Goal: Information Seeking & Learning: Check status

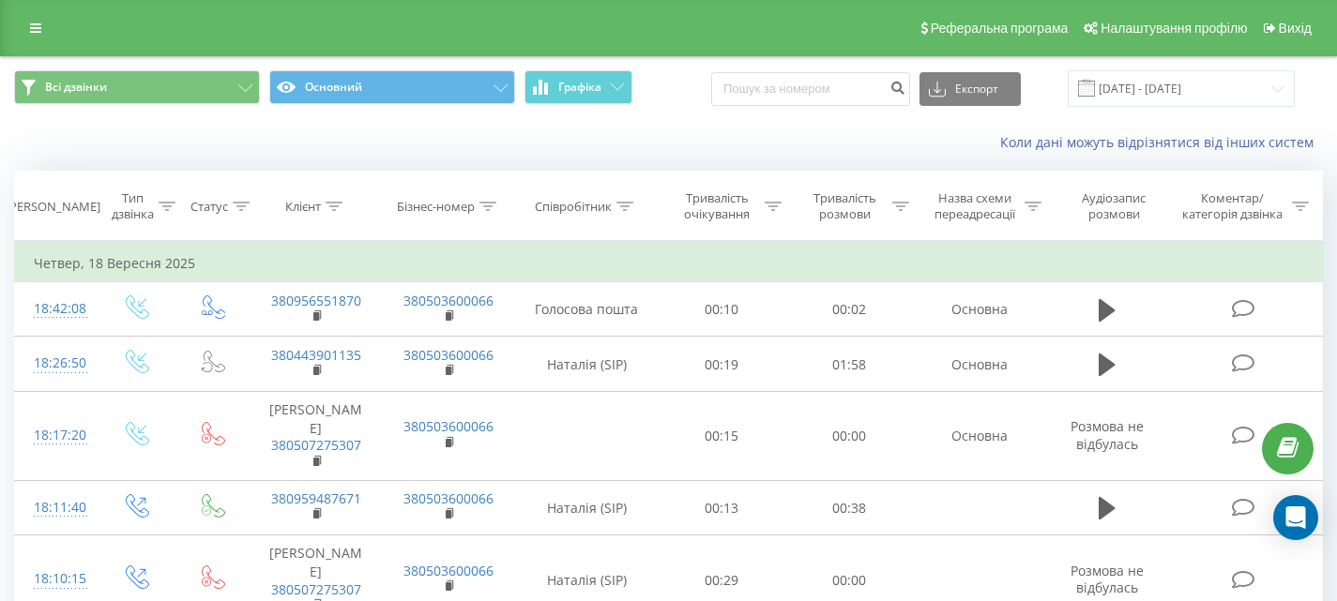
click at [1095, 81] on span at bounding box center [1086, 88] width 17 height 17
click at [1279, 87] on input "18.08.2025 - 18.09.2025" at bounding box center [1181, 88] width 227 height 37
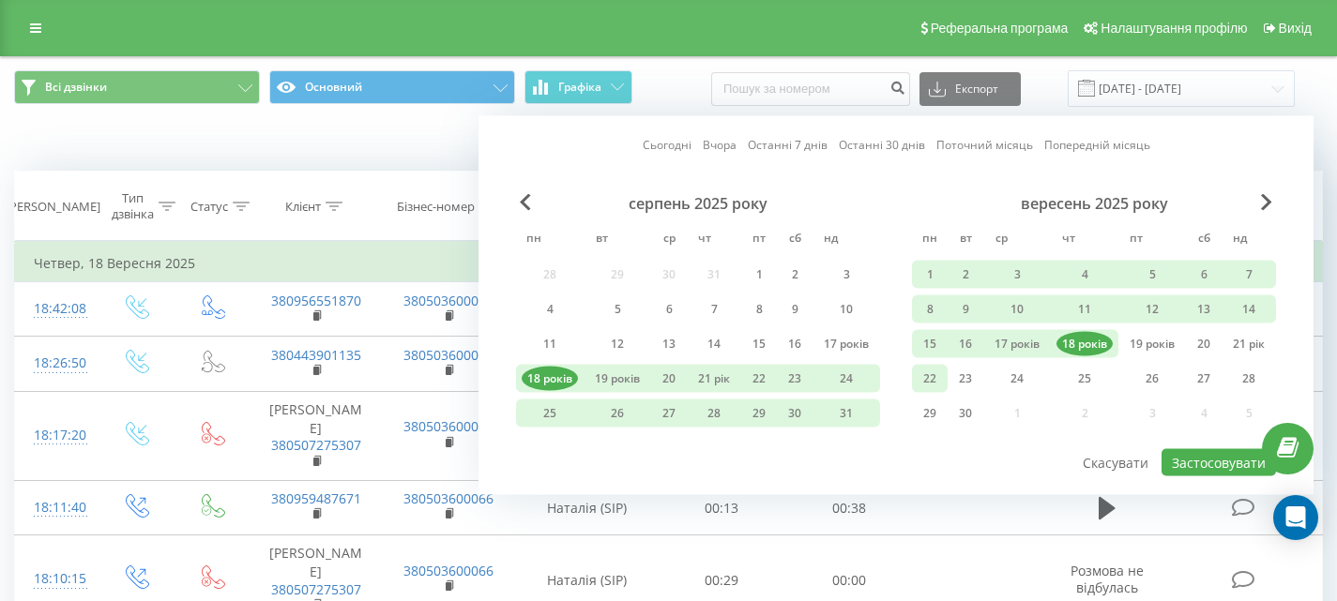
click at [923, 371] on font "22" at bounding box center [929, 379] width 13 height 16
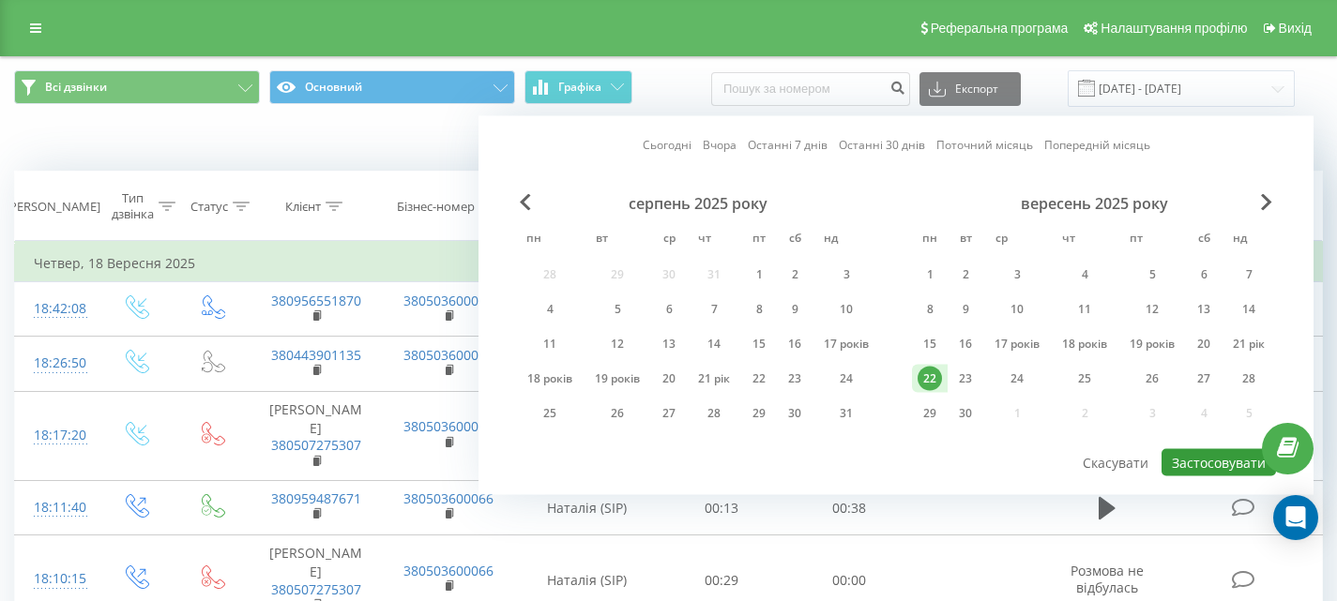
click at [1215, 463] on font "Застосовувати" at bounding box center [1219, 463] width 94 height 18
type input "22.09.2025 - 22.09.2025"
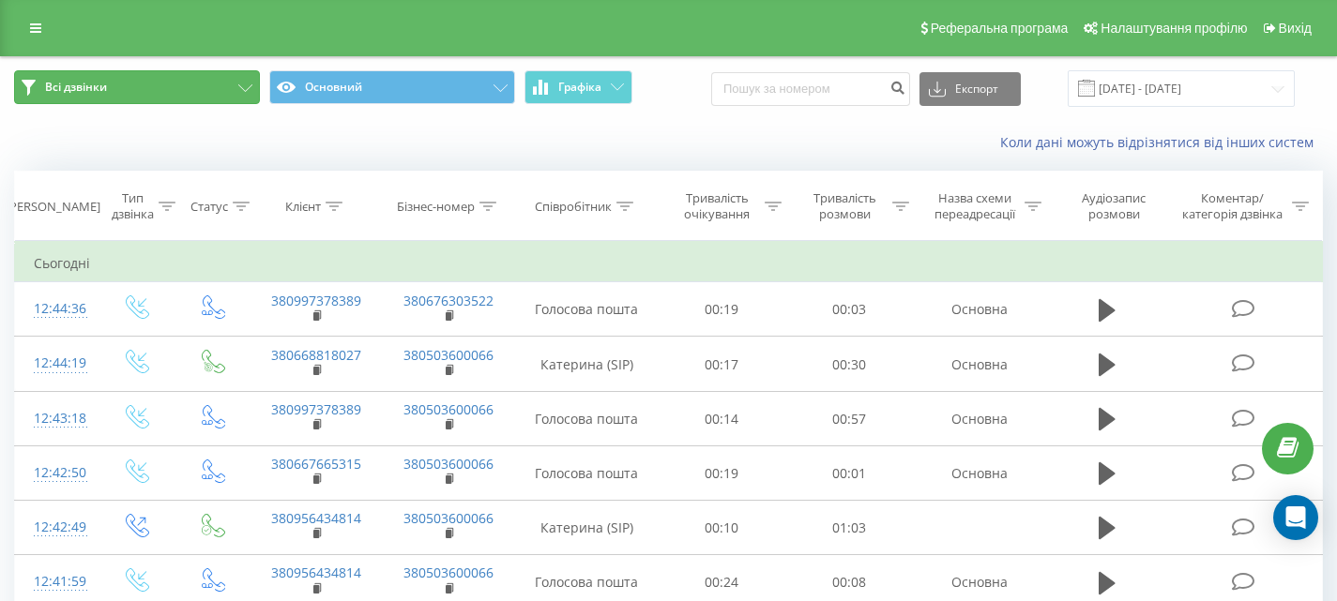
click at [240, 83] on button "Всі дзвінки" at bounding box center [137, 87] width 246 height 34
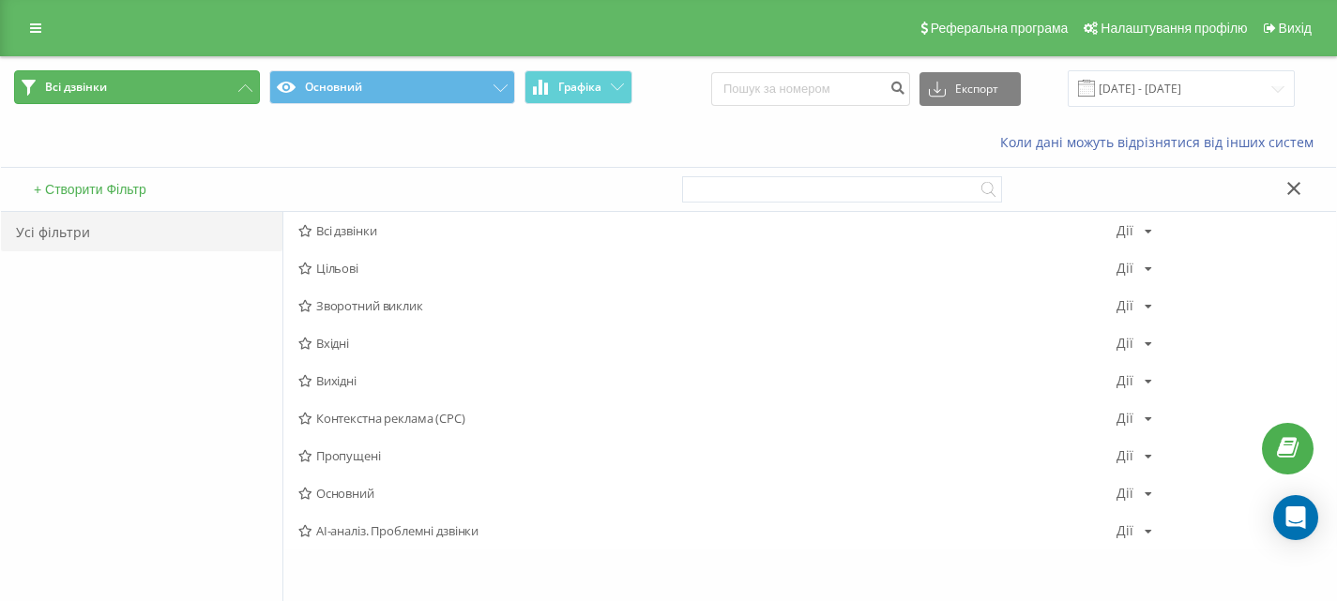
click at [240, 83] on button "Всі дзвінки" at bounding box center [137, 87] width 246 height 34
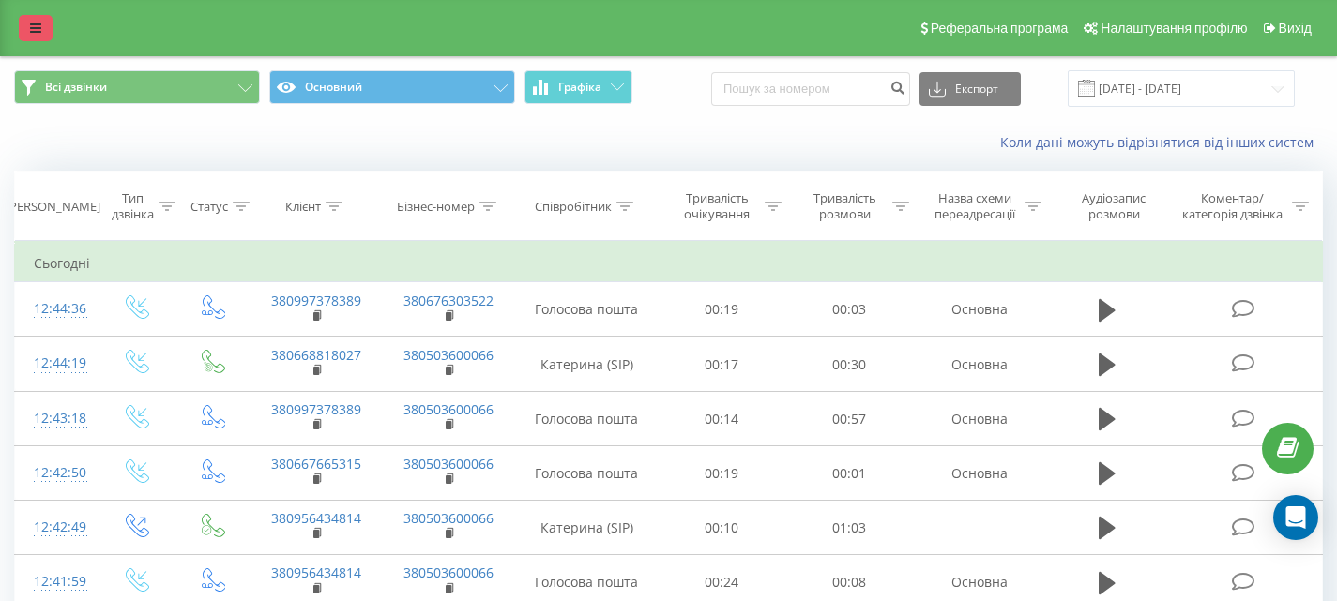
click at [30, 26] on icon at bounding box center [35, 28] width 11 height 13
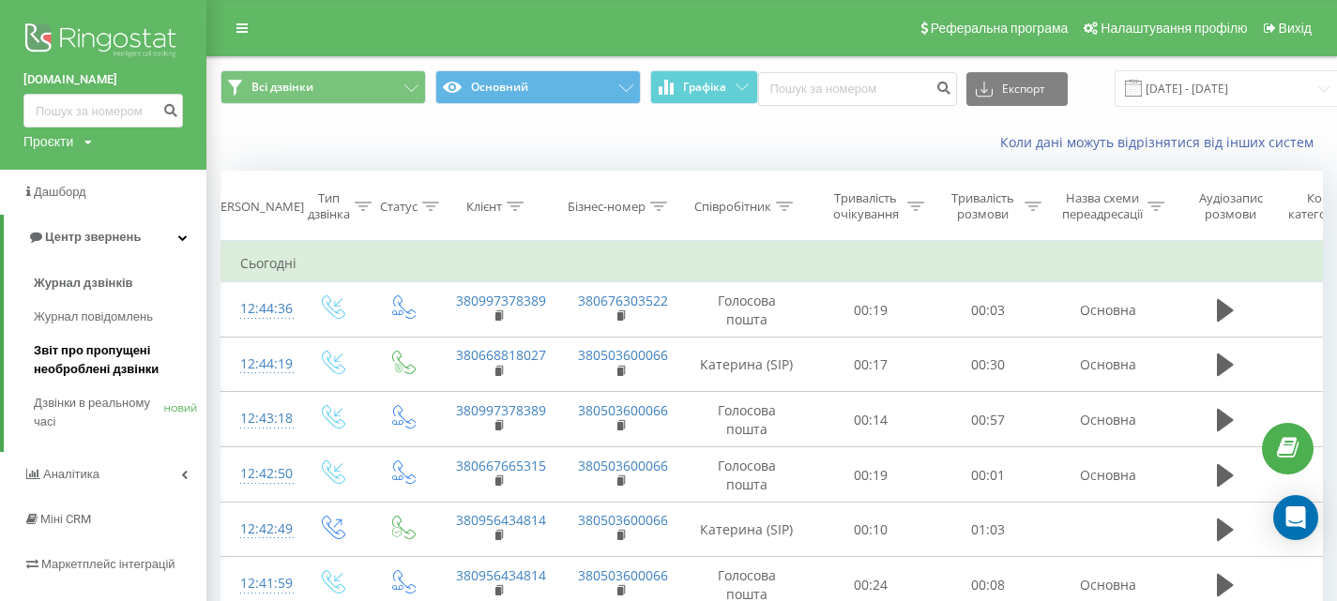
click at [103, 356] on font "Звіт про пропущені необроблені дзвінки" at bounding box center [96, 359] width 125 height 33
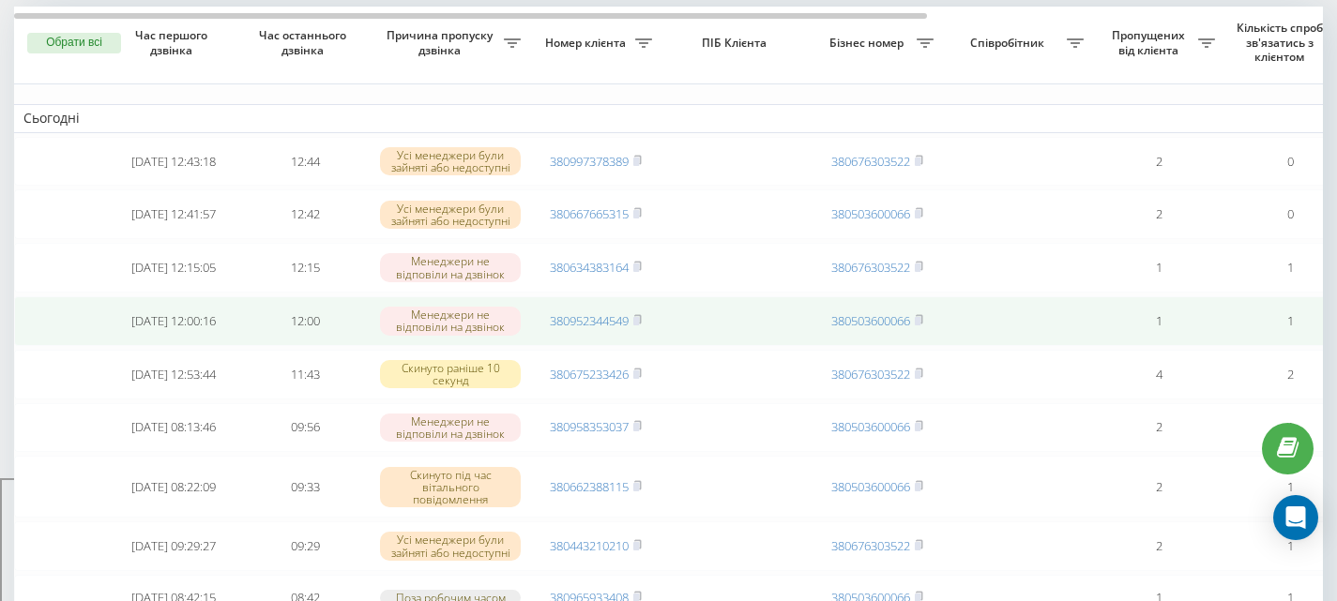
scroll to position [122, 0]
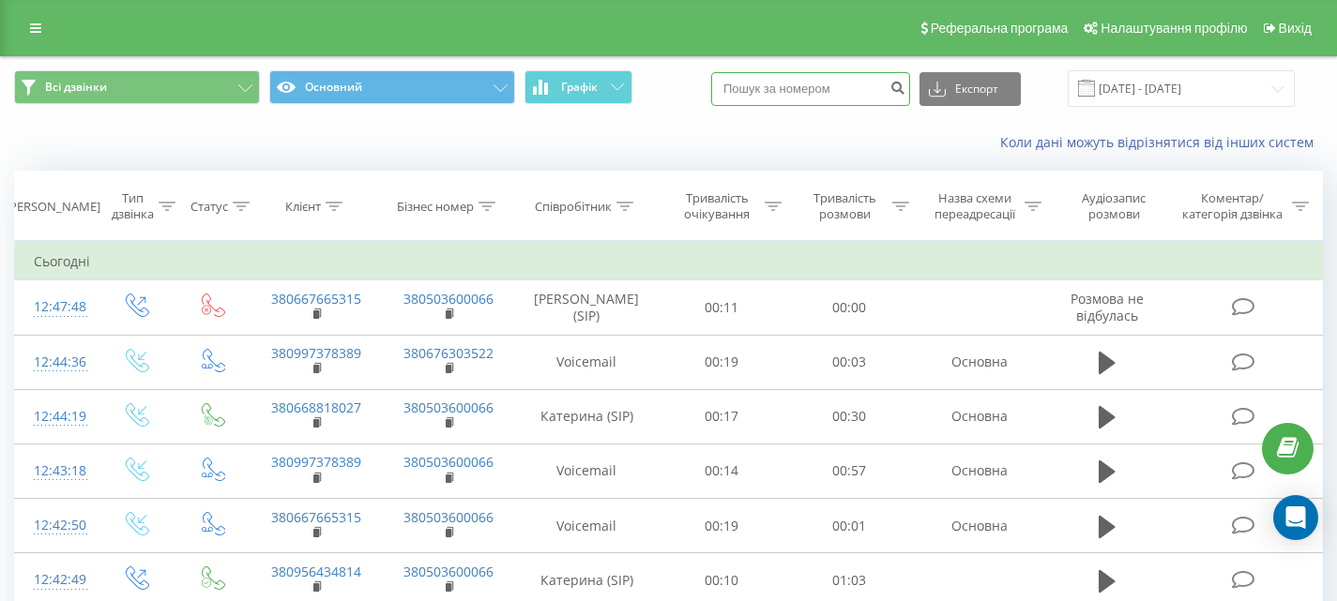
click at [786, 94] on input at bounding box center [810, 89] width 199 height 34
paste input "[PHONE_NUMBER]"
click at [777, 87] on input "(073) 178-14-06" at bounding box center [810, 89] width 199 height 34
click at [750, 87] on input "(073 178-14-06" at bounding box center [810, 89] width 199 height 34
click at [779, 87] on input "073 178-14-06" at bounding box center [810, 89] width 199 height 34
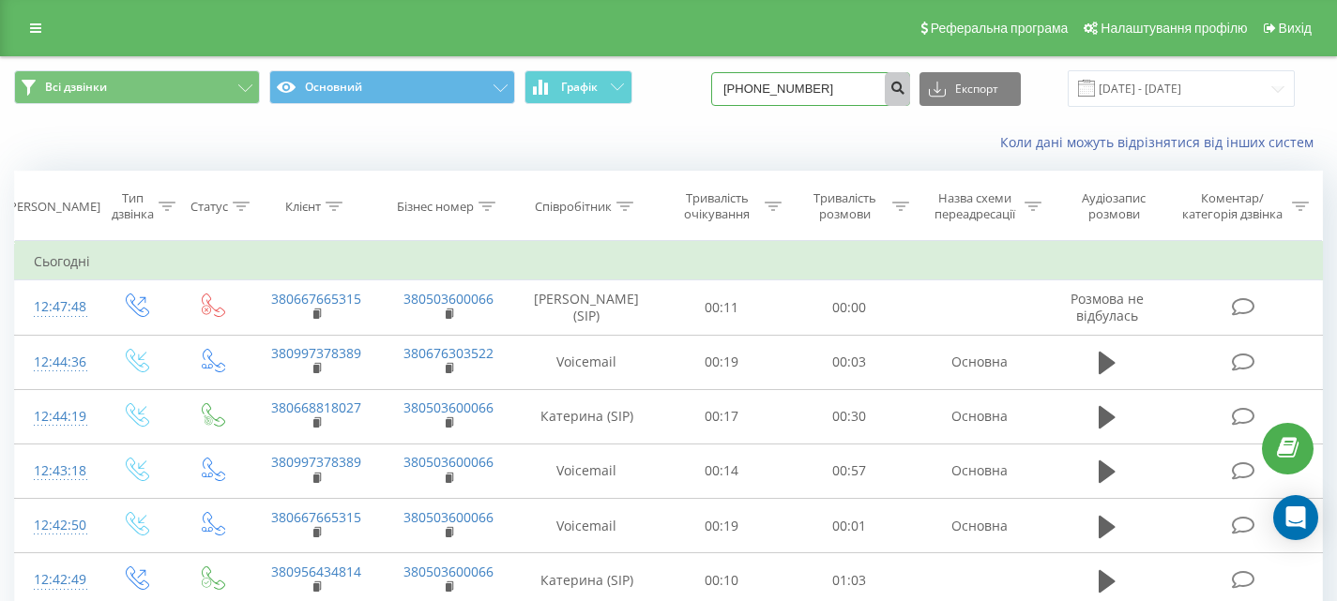
type input "073 78-14-06"
click at [905, 90] on icon "submit" at bounding box center [897, 85] width 16 height 11
click at [837, 87] on input "073 78-14-06" at bounding box center [810, 89] width 199 height 34
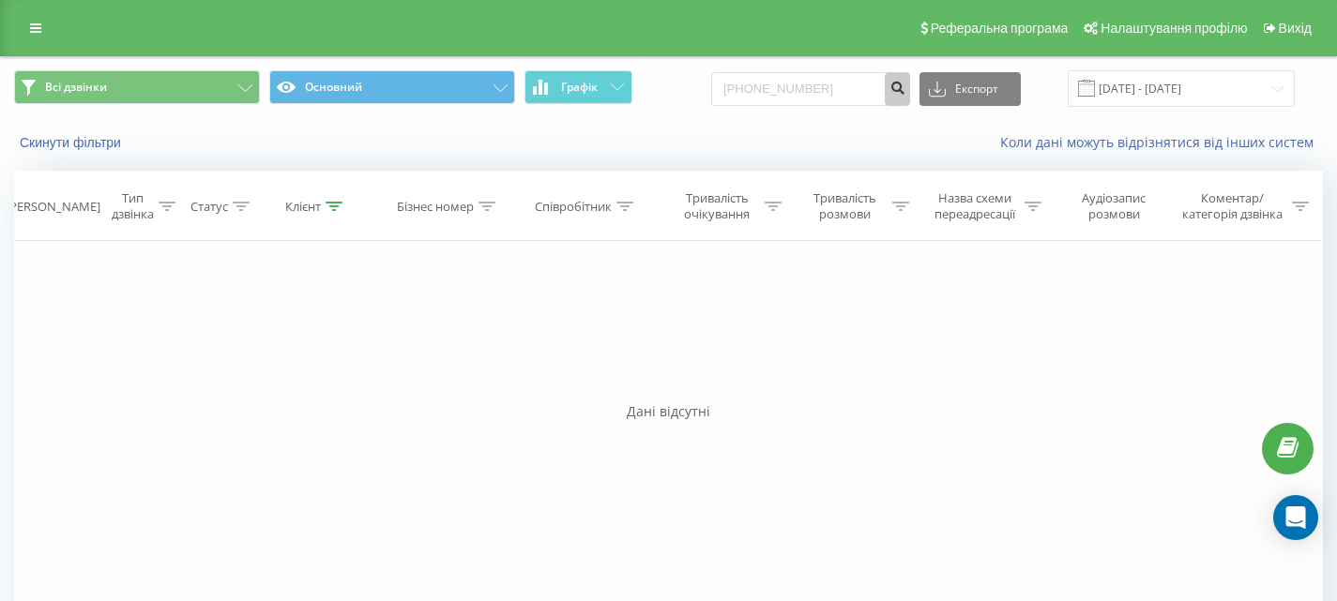
click at [905, 86] on icon "submit" at bounding box center [897, 85] width 16 height 11
click at [837, 95] on input "[PHONE_NUMBER]" at bounding box center [810, 89] width 199 height 34
click at [876, 91] on input "[PHONE_NUMBER]" at bounding box center [810, 89] width 199 height 34
type input "0"
paste input "[PHONE_NUMBER]"
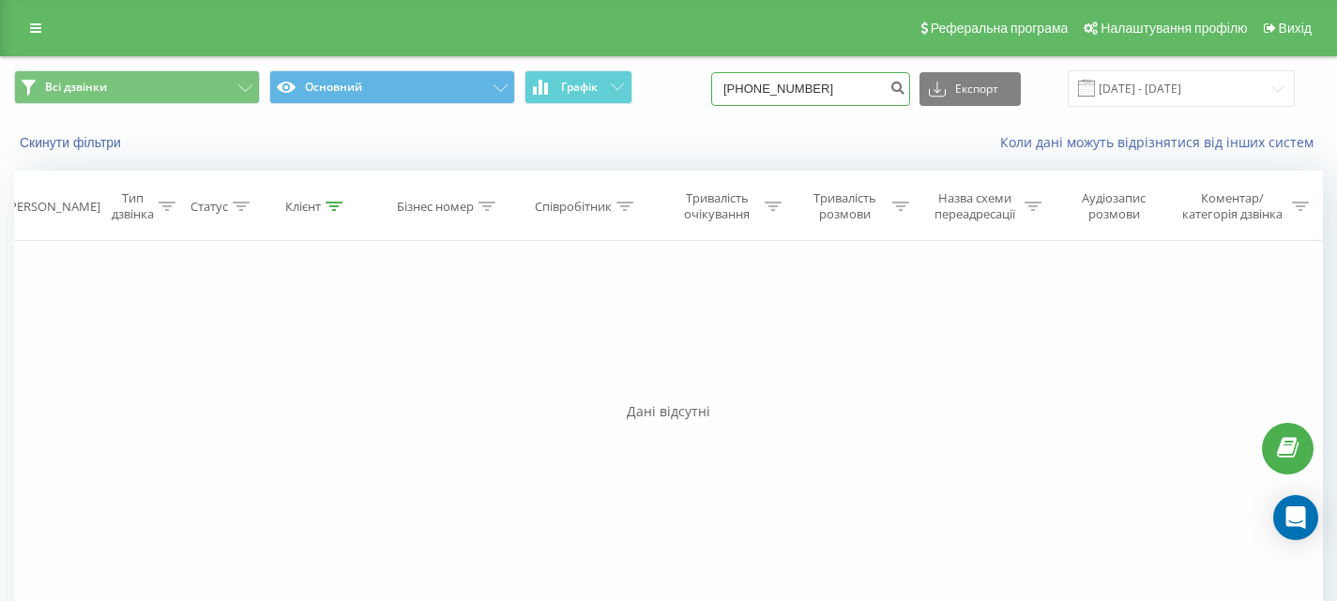
click at [780, 87] on input "[PHONE_NUMBER]" at bounding box center [810, 89] width 199 height 34
type input "0731781406"
click at [905, 89] on icon "submit" at bounding box center [897, 85] width 16 height 11
click at [1095, 86] on span at bounding box center [1086, 88] width 17 height 17
click at [1145, 89] on input "[DATE] - [DATE]" at bounding box center [1181, 88] width 227 height 37
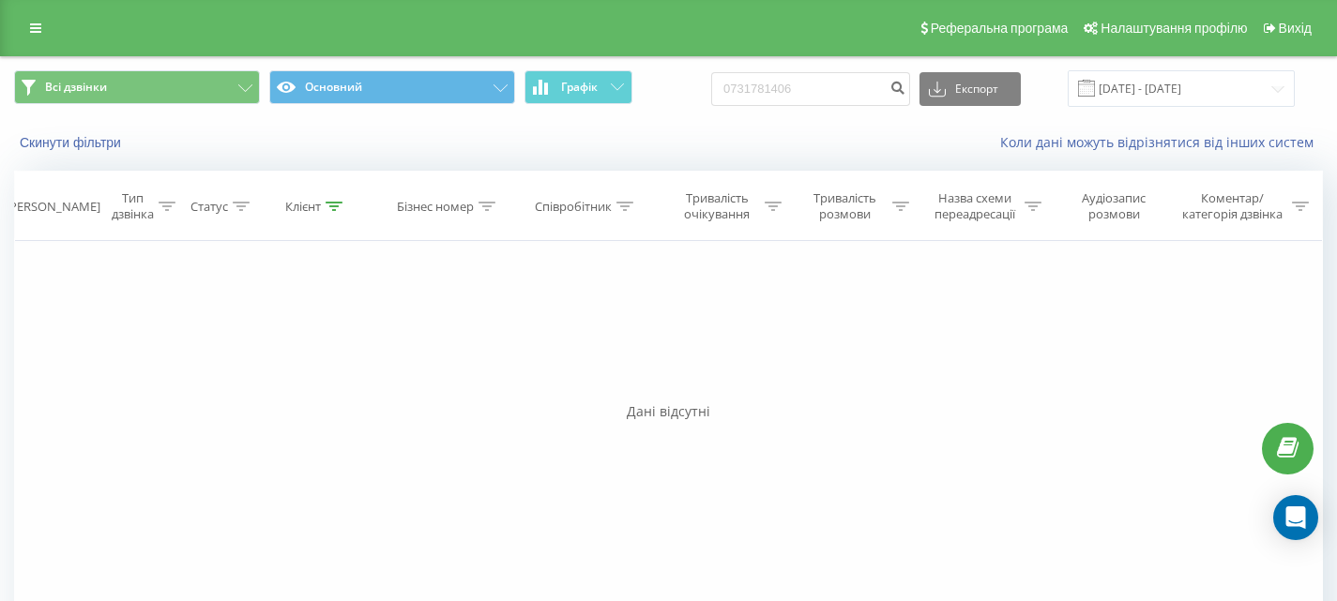
click at [1095, 87] on span at bounding box center [1086, 88] width 17 height 17
click at [1277, 87] on input "[DATE] - [DATE]" at bounding box center [1181, 88] width 227 height 37
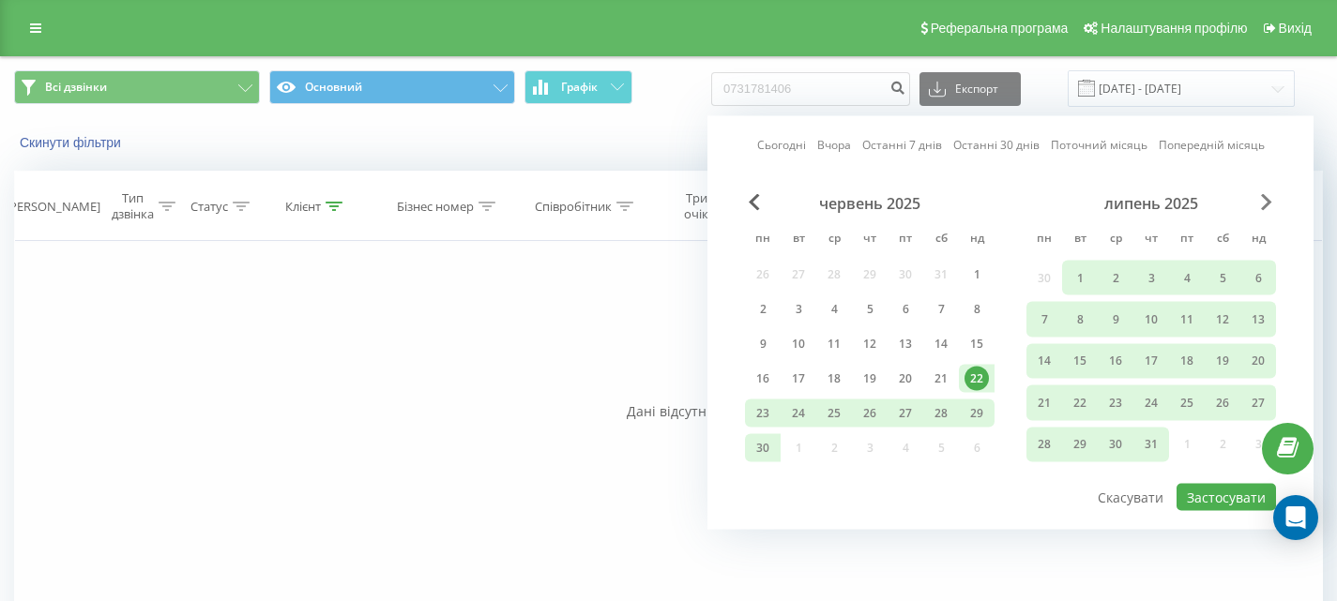
click at [1265, 204] on span "Next Month" at bounding box center [1266, 202] width 11 height 17
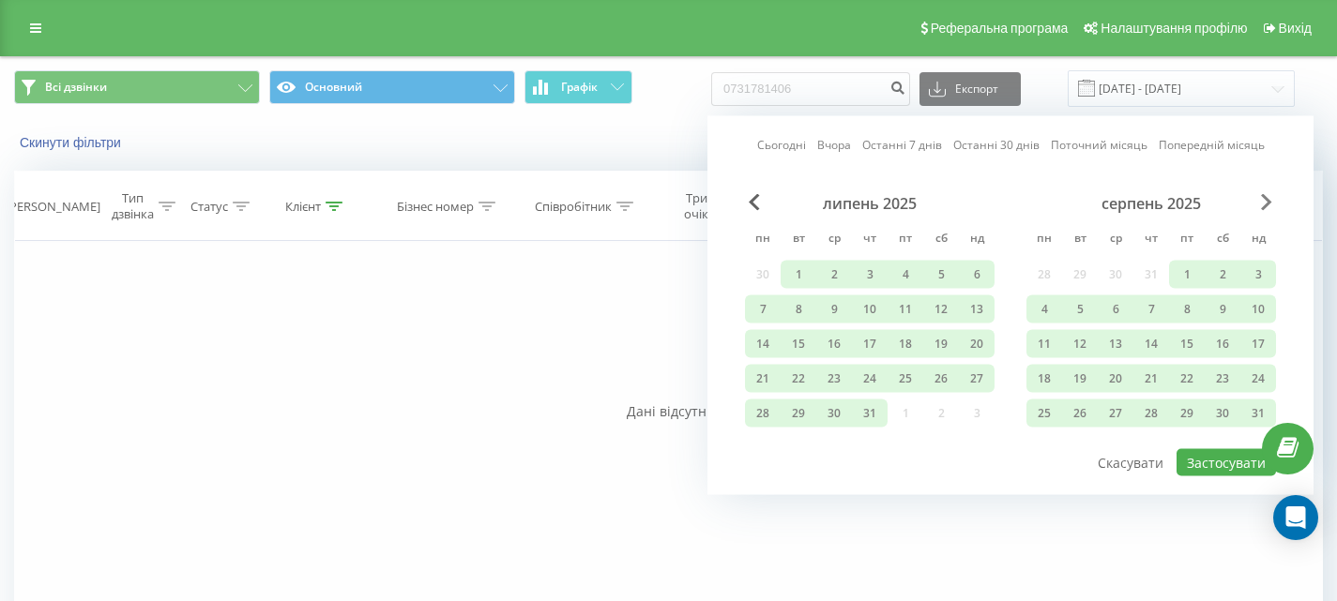
click at [1265, 204] on span "Next Month" at bounding box center [1266, 202] width 11 height 17
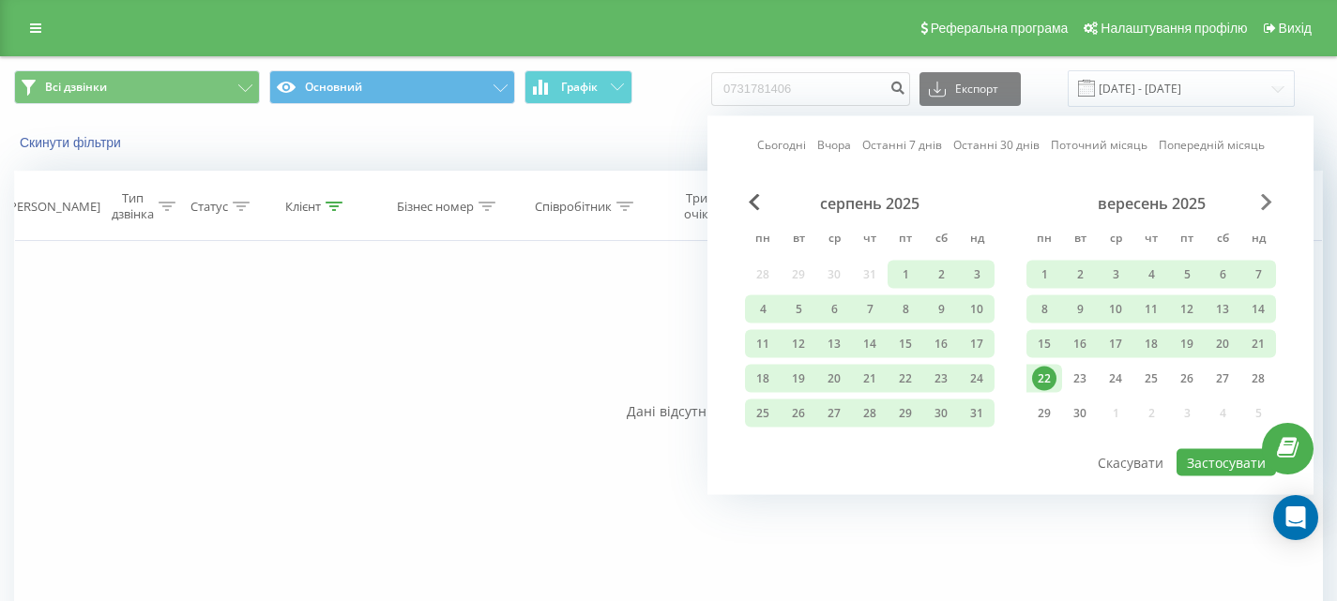
click at [1265, 204] on span "Next Month" at bounding box center [1266, 202] width 11 height 17
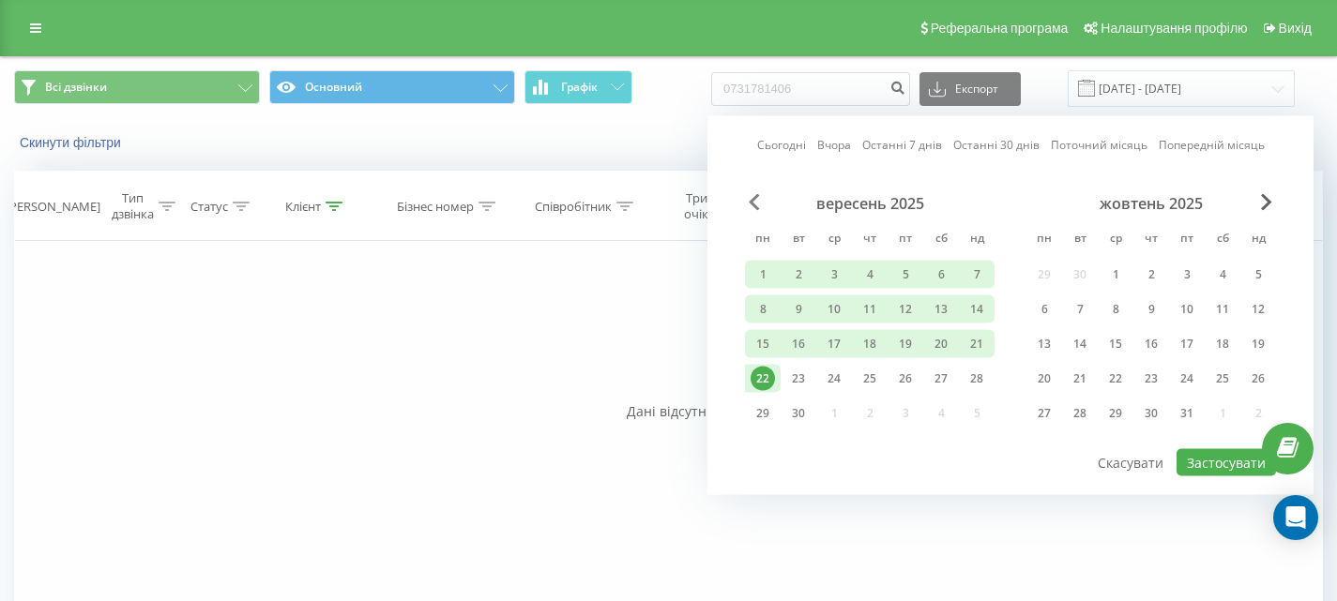
click at [754, 199] on span "Previous Month" at bounding box center [754, 202] width 11 height 17
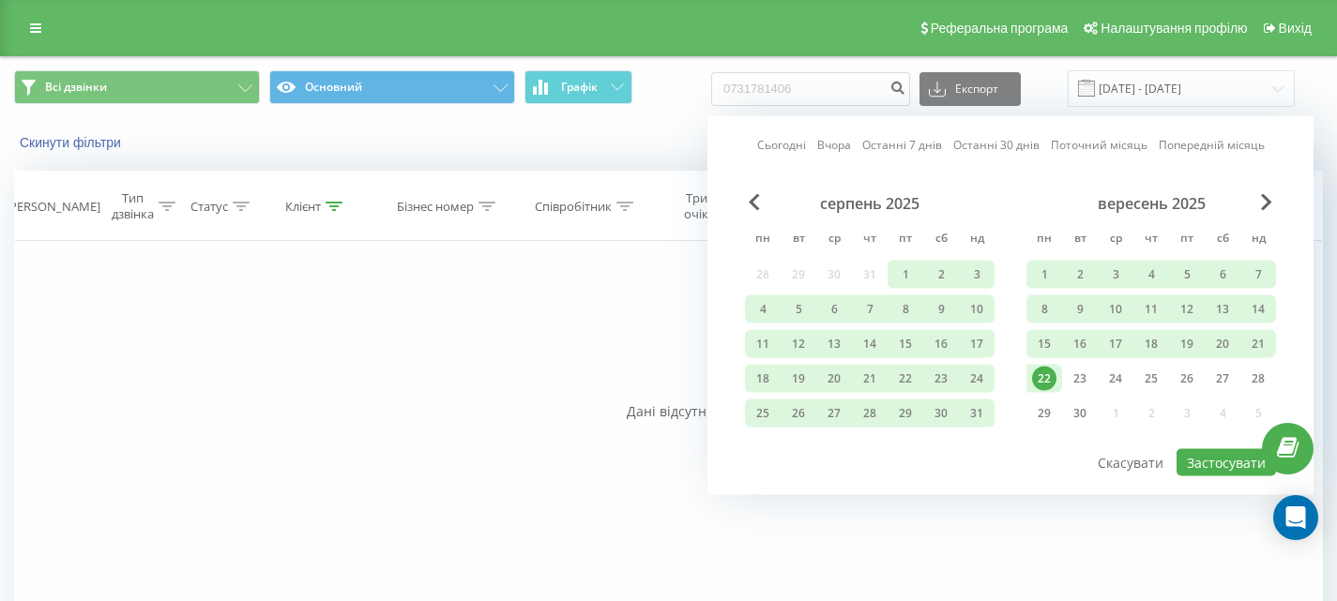
click at [1043, 376] on div "22" at bounding box center [1044, 379] width 24 height 24
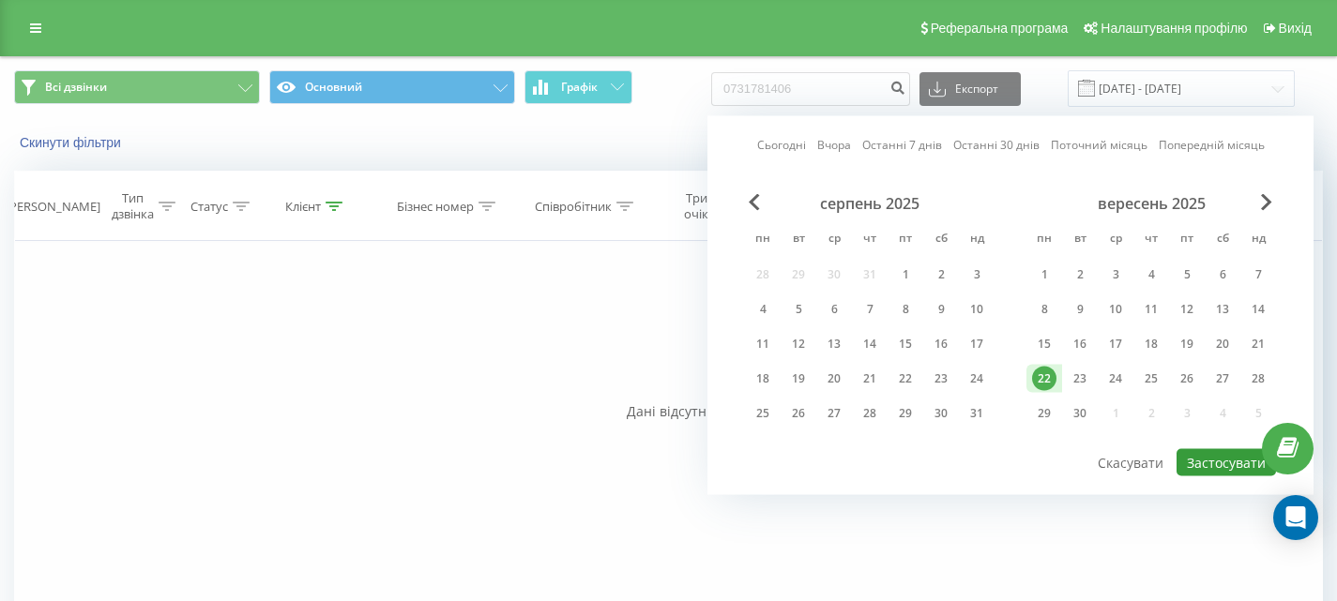
click at [1217, 461] on button "Застосувати" at bounding box center [1225, 462] width 99 height 27
type input "22.09.2025 - 22.09.2025"
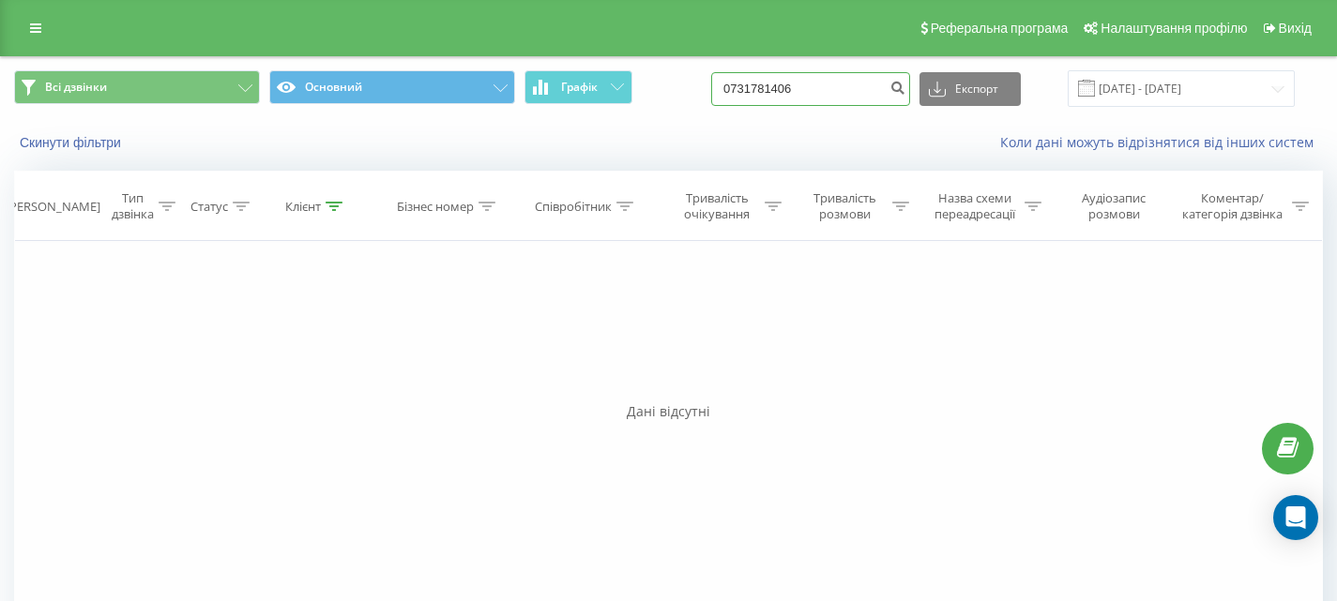
click at [836, 99] on input "0731781406" at bounding box center [810, 89] width 199 height 34
click at [905, 87] on icon "submit" at bounding box center [897, 85] width 16 height 11
click at [1115, 91] on input "[DATE] - [DATE]" at bounding box center [1181, 88] width 227 height 37
click at [1140, 84] on input "[DATE] - [DATE]" at bounding box center [1181, 88] width 227 height 37
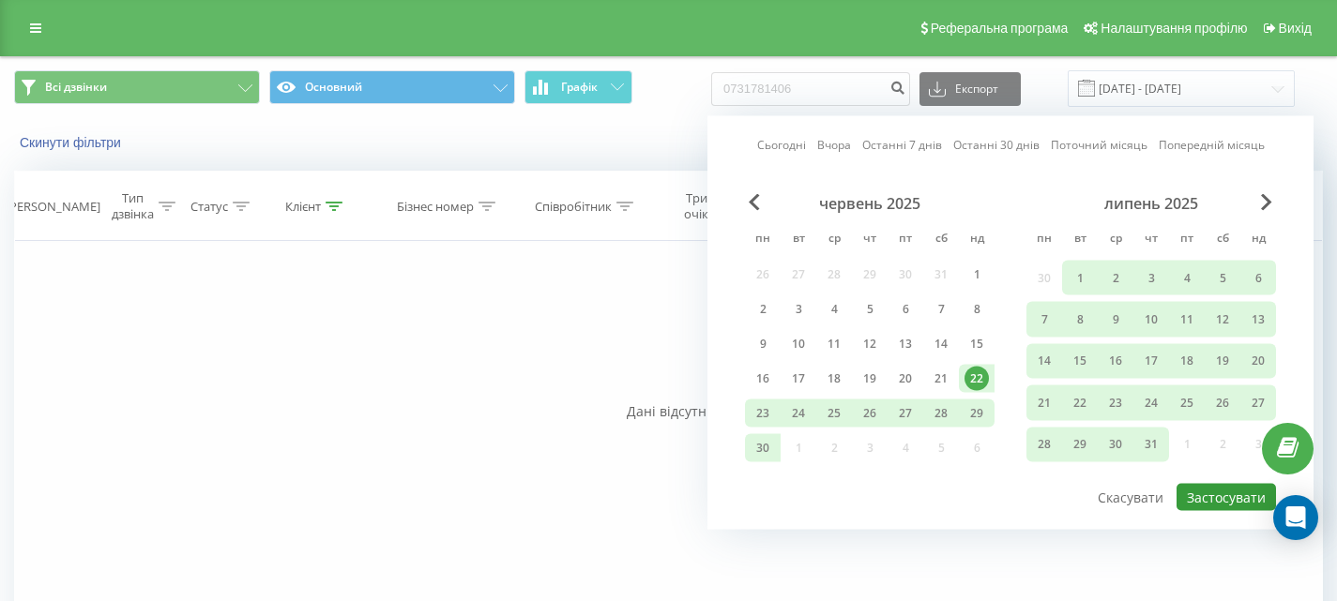
click at [1219, 502] on button "Застосувати" at bounding box center [1225, 497] width 99 height 27
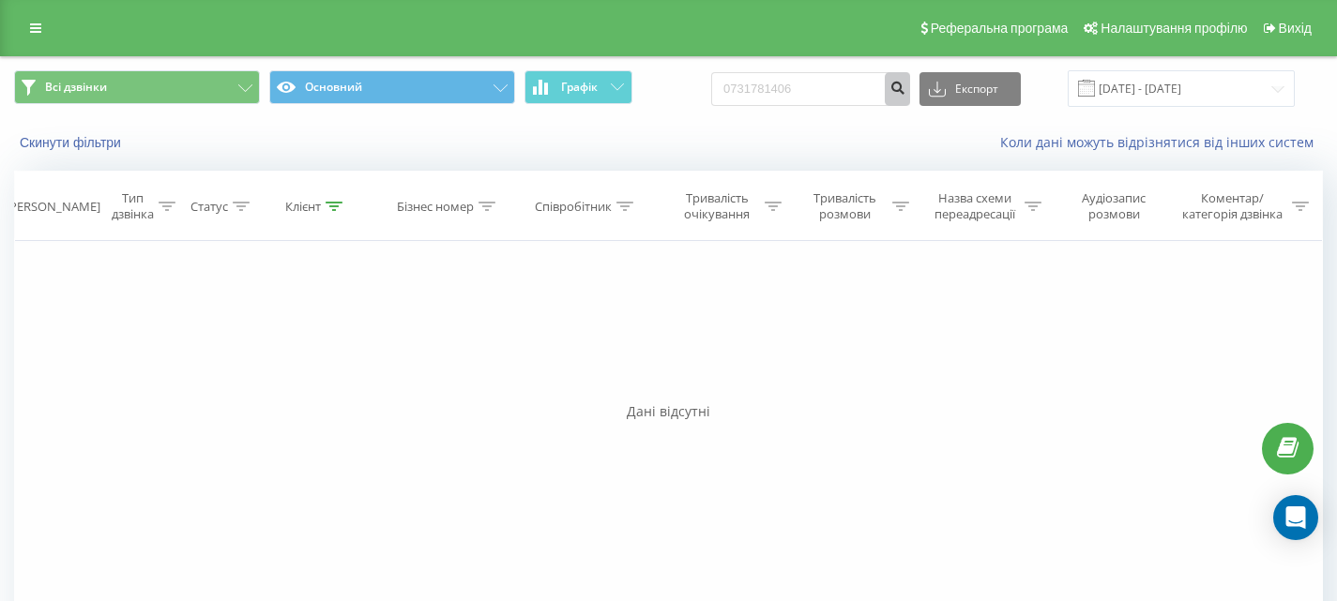
click at [905, 87] on icon "submit" at bounding box center [897, 85] width 16 height 11
click at [35, 29] on icon at bounding box center [35, 28] width 11 height 13
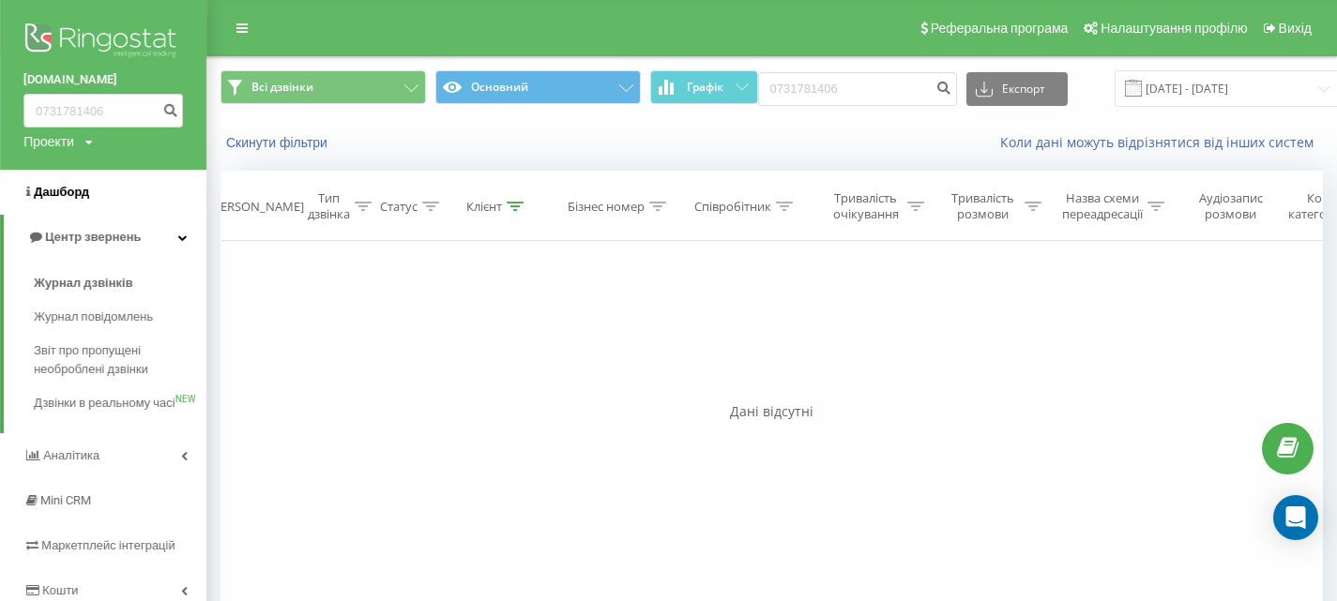
click at [62, 195] on span "Дашборд" at bounding box center [61, 192] width 55 height 14
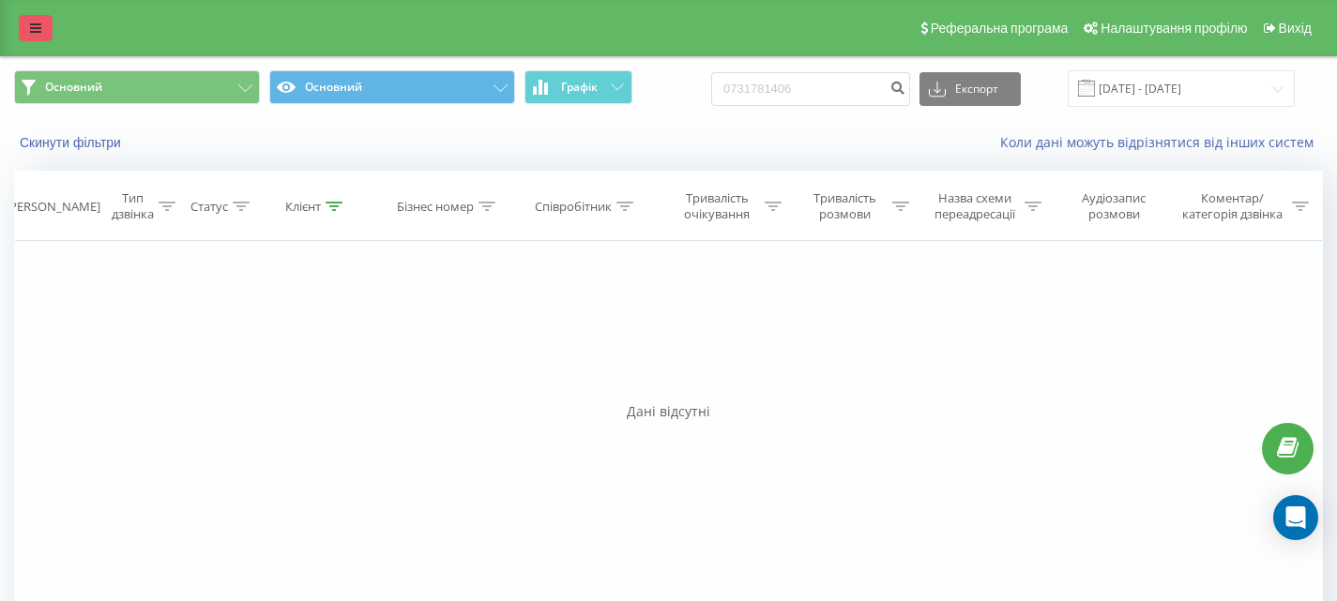
click at [34, 29] on icon at bounding box center [35, 28] width 11 height 13
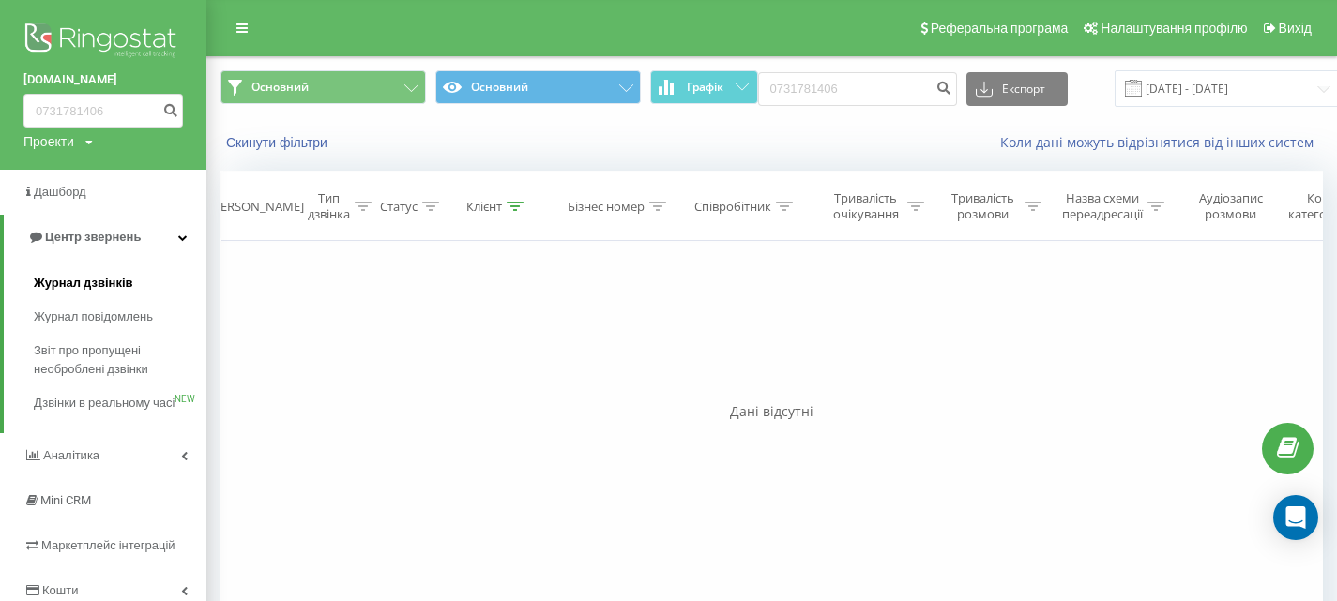
click at [77, 280] on span "Журнал дзвінків" at bounding box center [83, 283] width 99 height 19
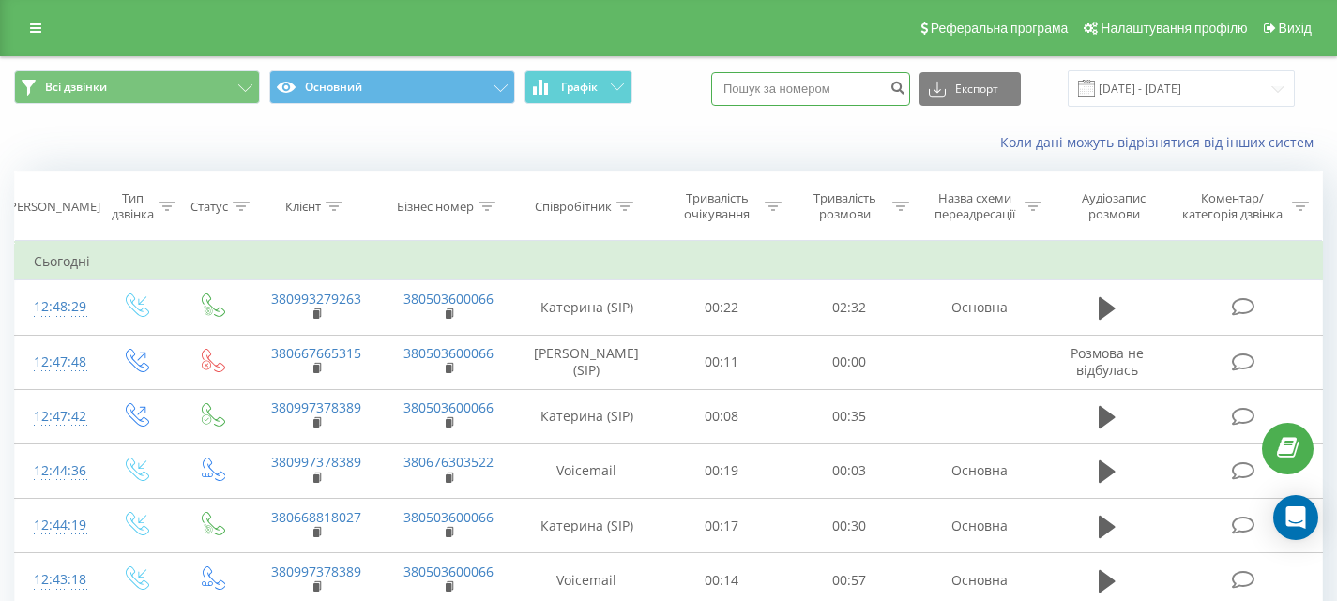
click at [831, 88] on input at bounding box center [810, 89] width 199 height 34
paste input "(073) 178-14-06"
click at [823, 87] on input "(073) 178-14-06" at bounding box center [810, 89] width 199 height 34
click at [803, 87] on input "(073) 178-1406" at bounding box center [810, 89] width 199 height 34
click at [782, 90] on input "(073) 1781406" at bounding box center [810, 89] width 199 height 34
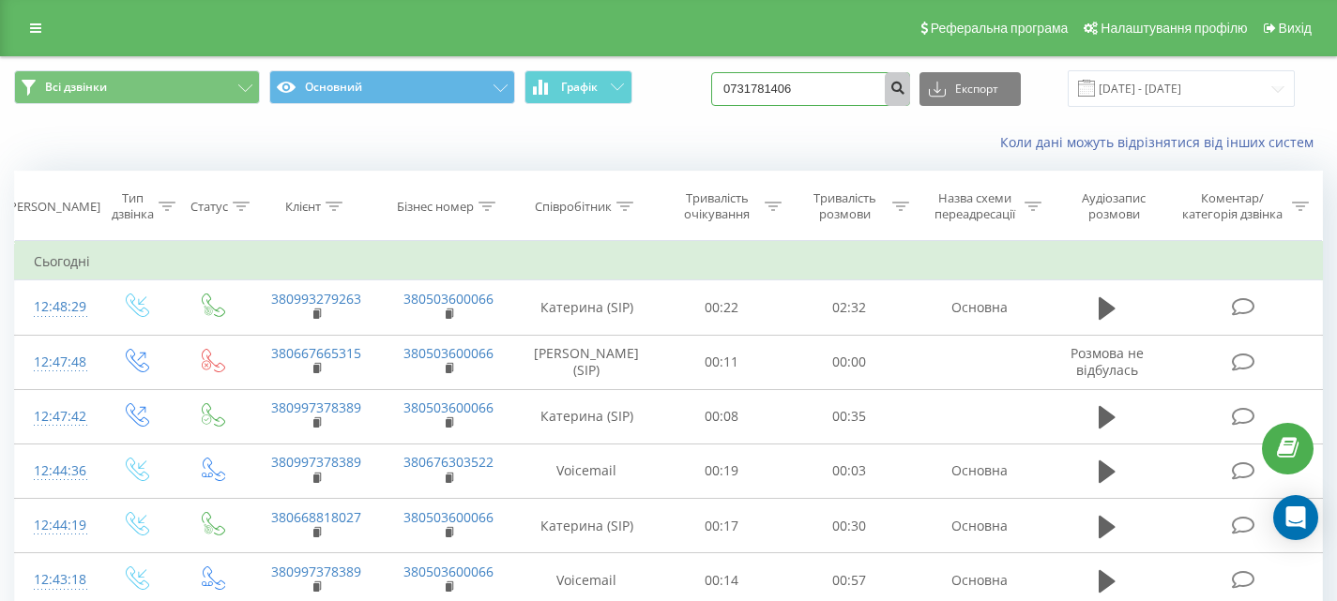
type input "0731781406"
click at [905, 90] on icon "submit" at bounding box center [897, 85] width 16 height 11
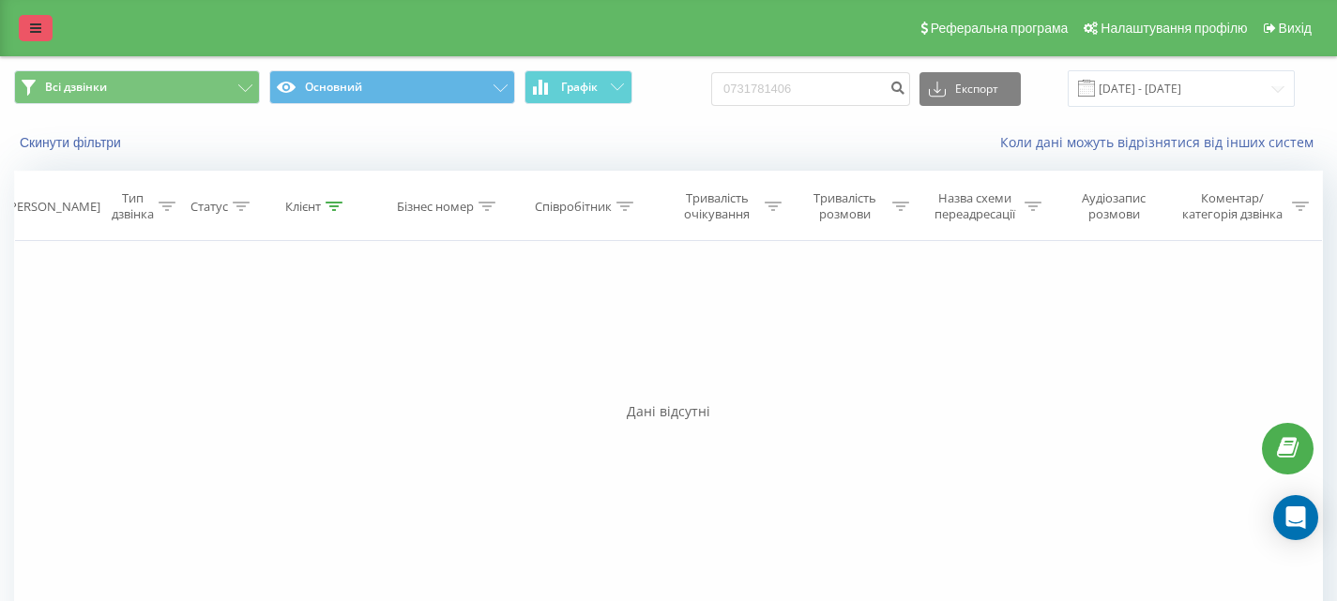
click at [35, 23] on icon at bounding box center [35, 28] width 11 height 13
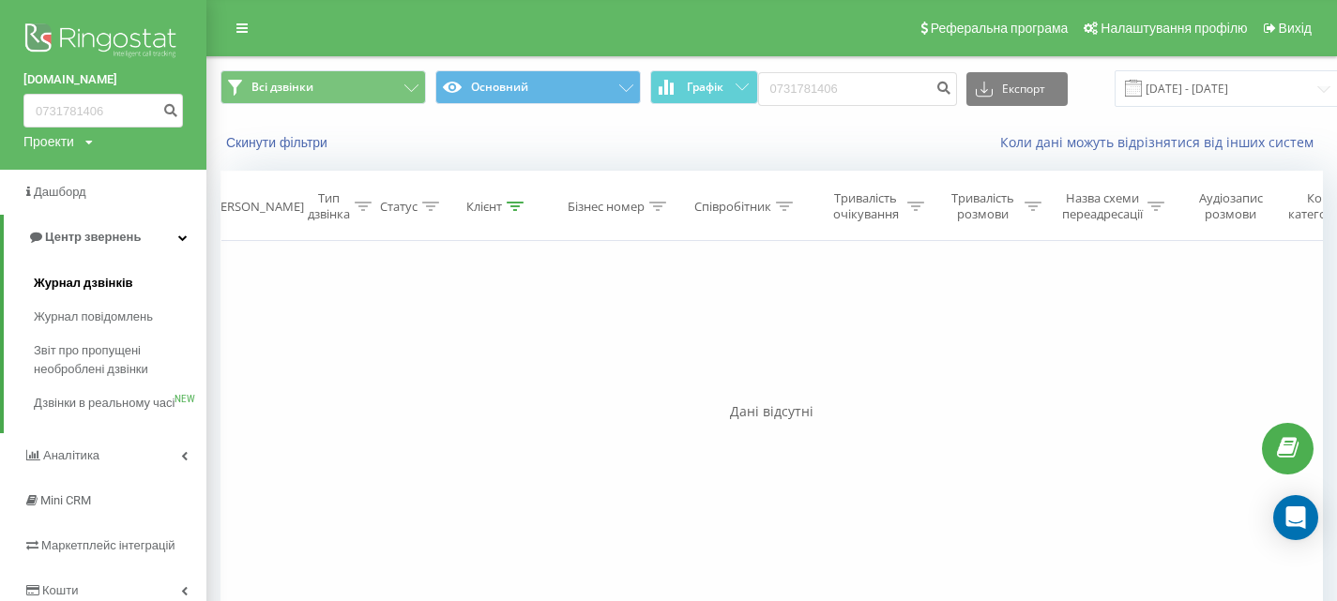
click at [106, 286] on span "Журнал дзвінків" at bounding box center [83, 283] width 99 height 19
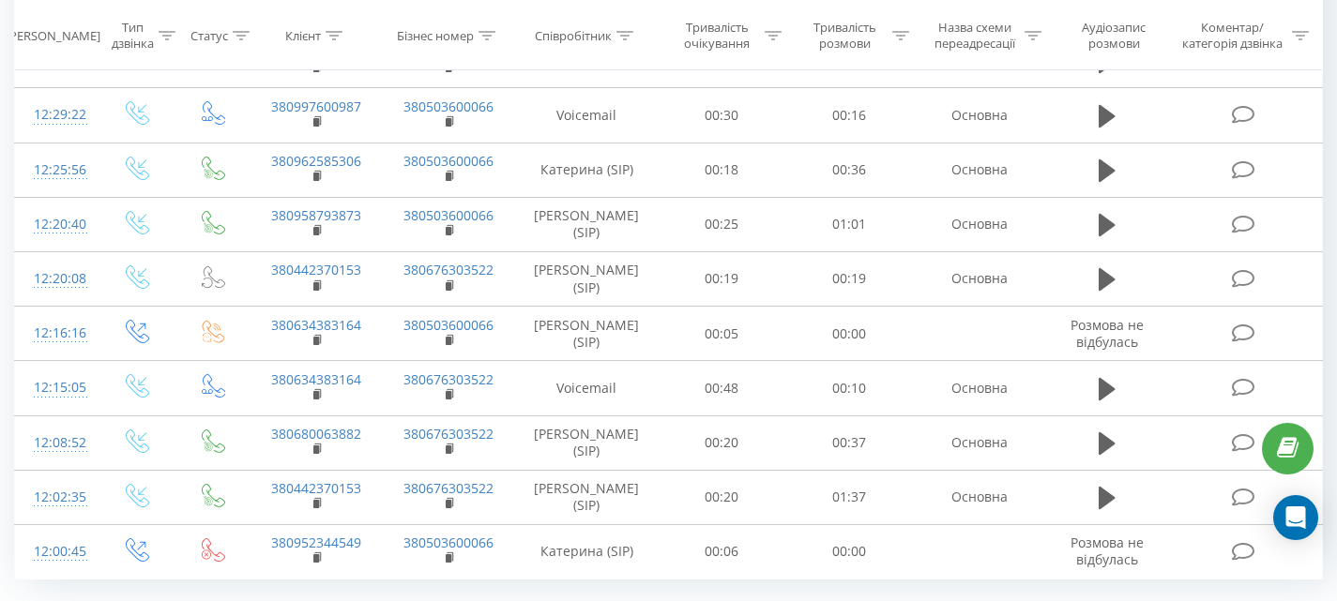
scroll to position [1114, 0]
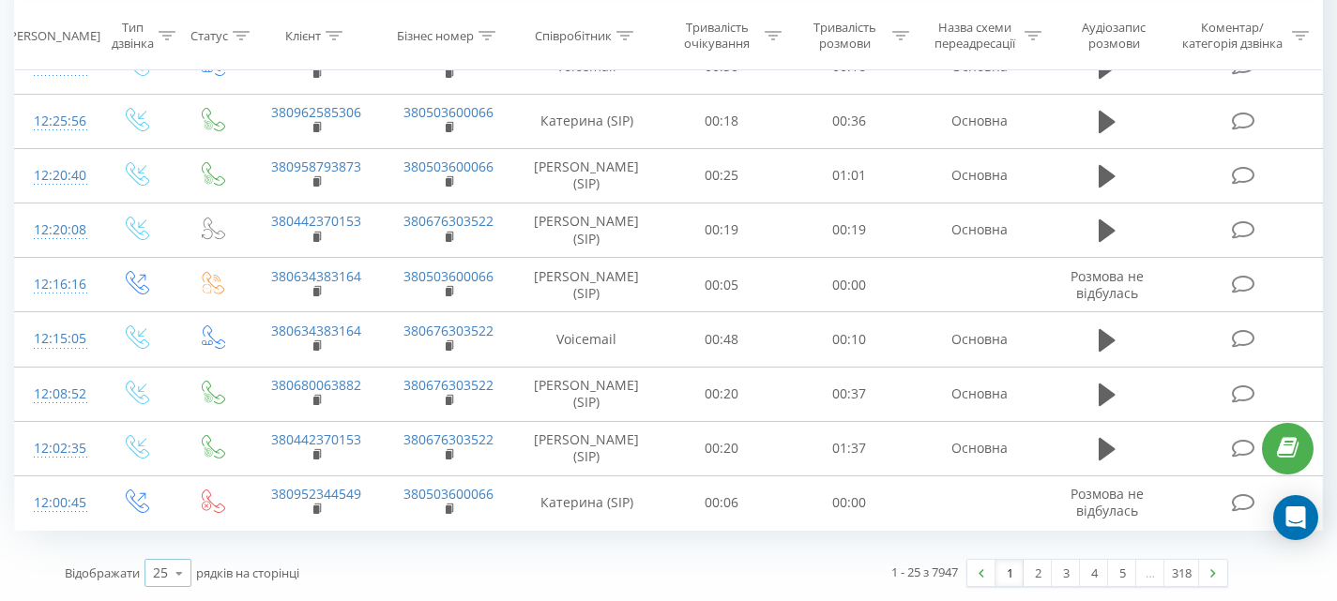
click at [181, 573] on icon at bounding box center [179, 573] width 28 height 37
click at [177, 542] on div "100" at bounding box center [167, 546] width 45 height 27
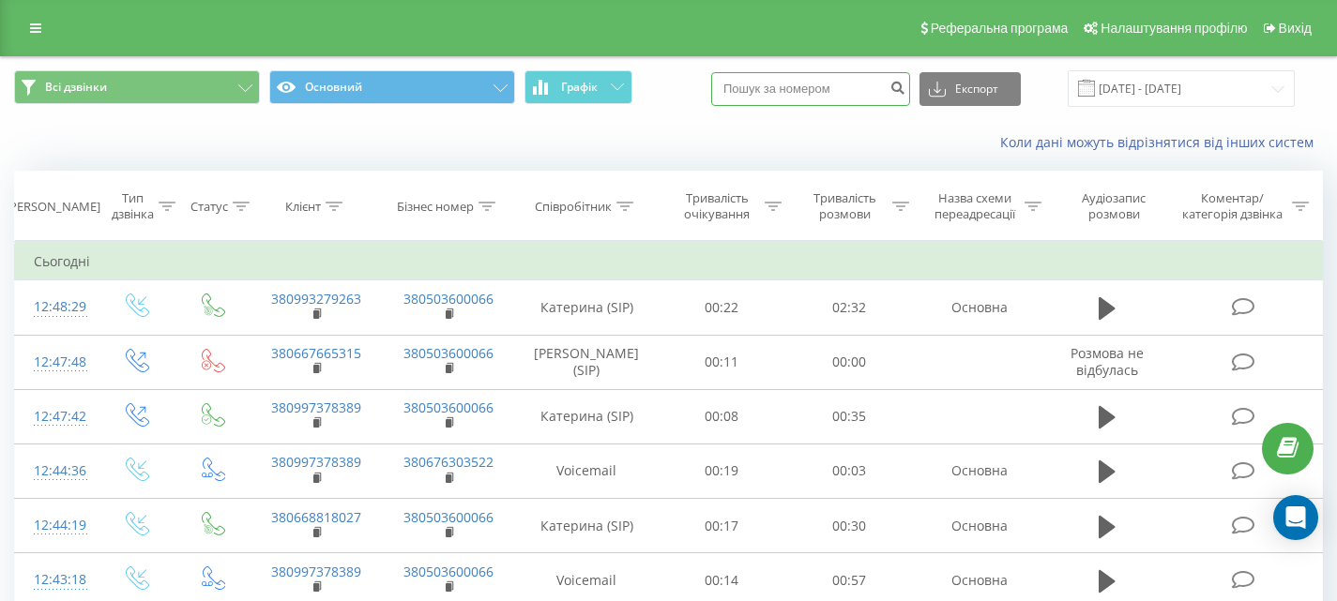
click at [821, 94] on input at bounding box center [810, 89] width 199 height 34
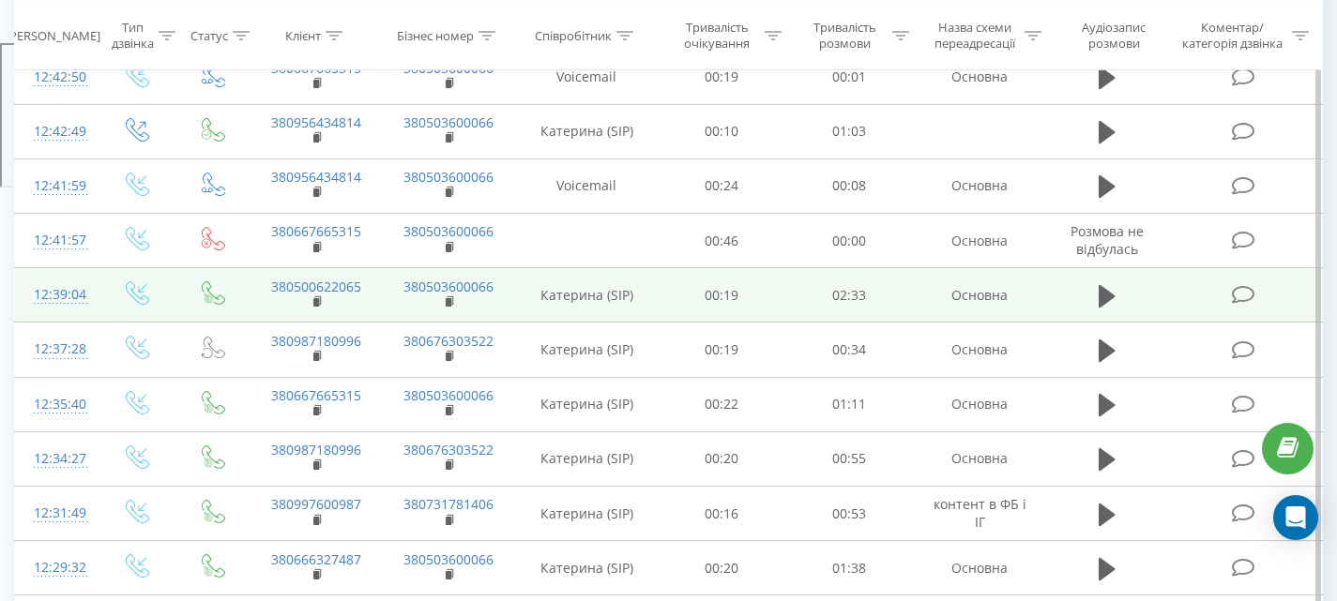
scroll to position [562, 0]
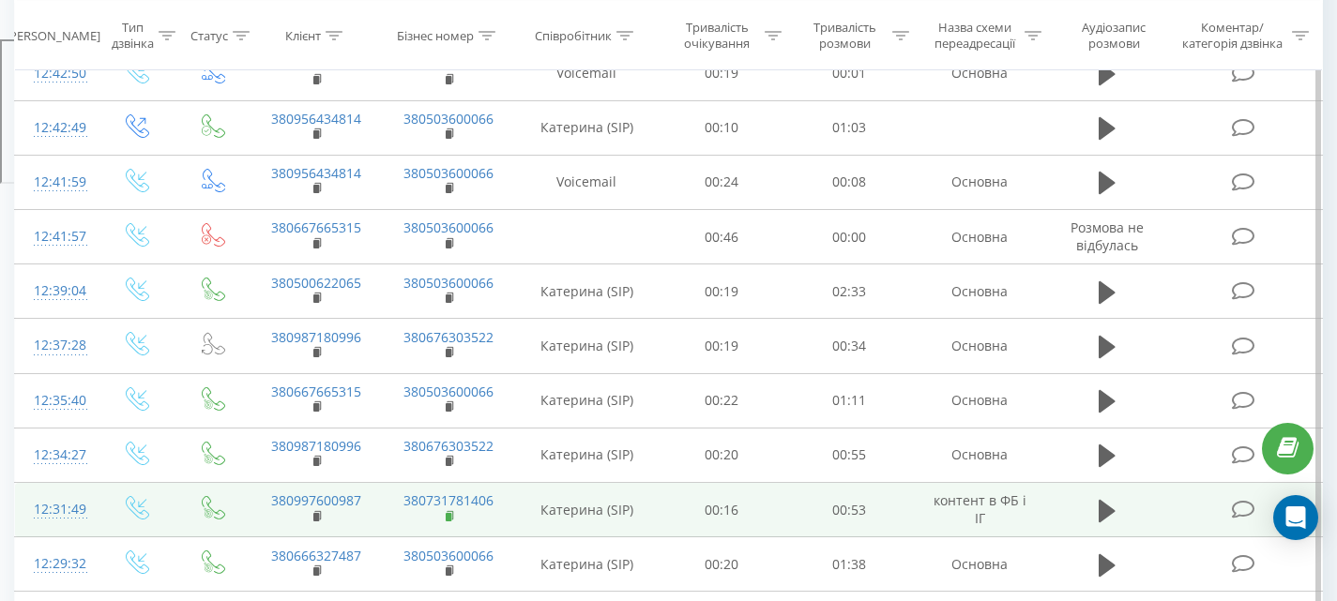
click at [450, 514] on rect at bounding box center [449, 517] width 6 height 8
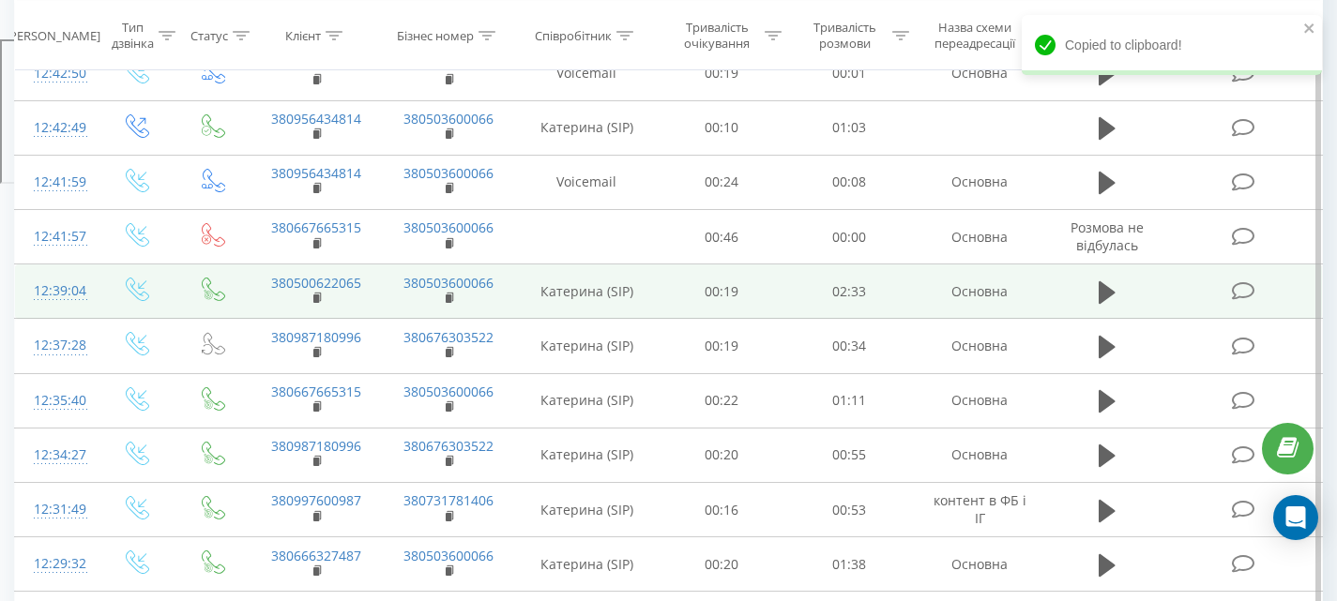
click at [825, 316] on td "02:33" at bounding box center [849, 292] width 128 height 54
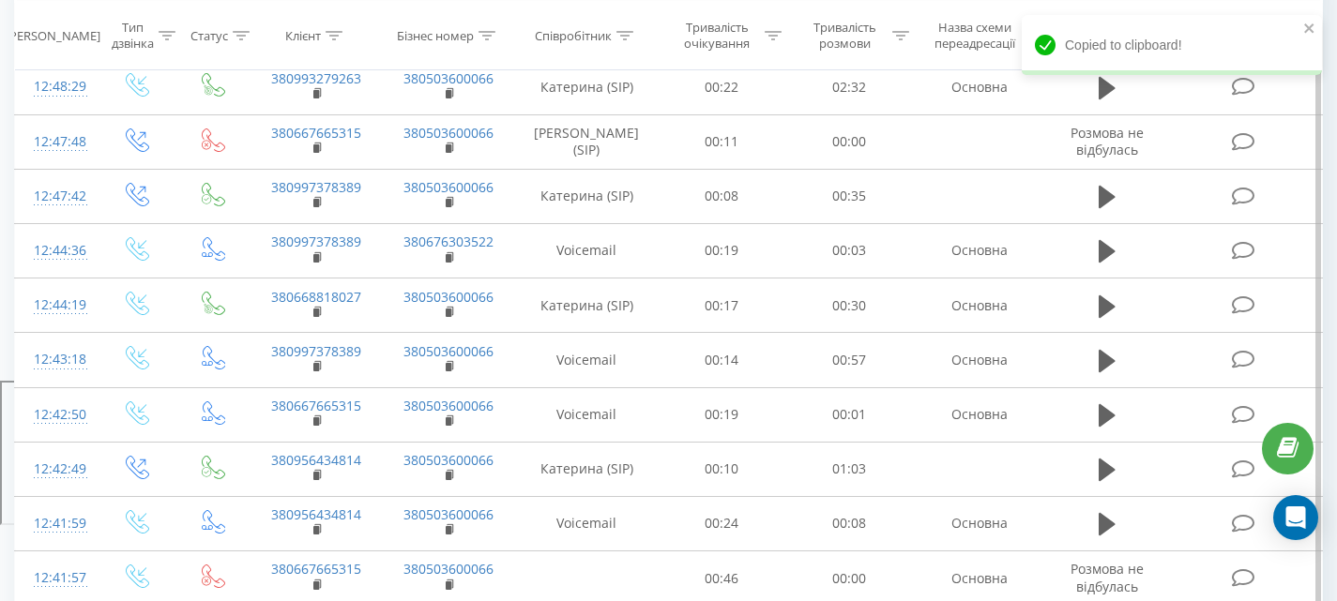
scroll to position [0, 0]
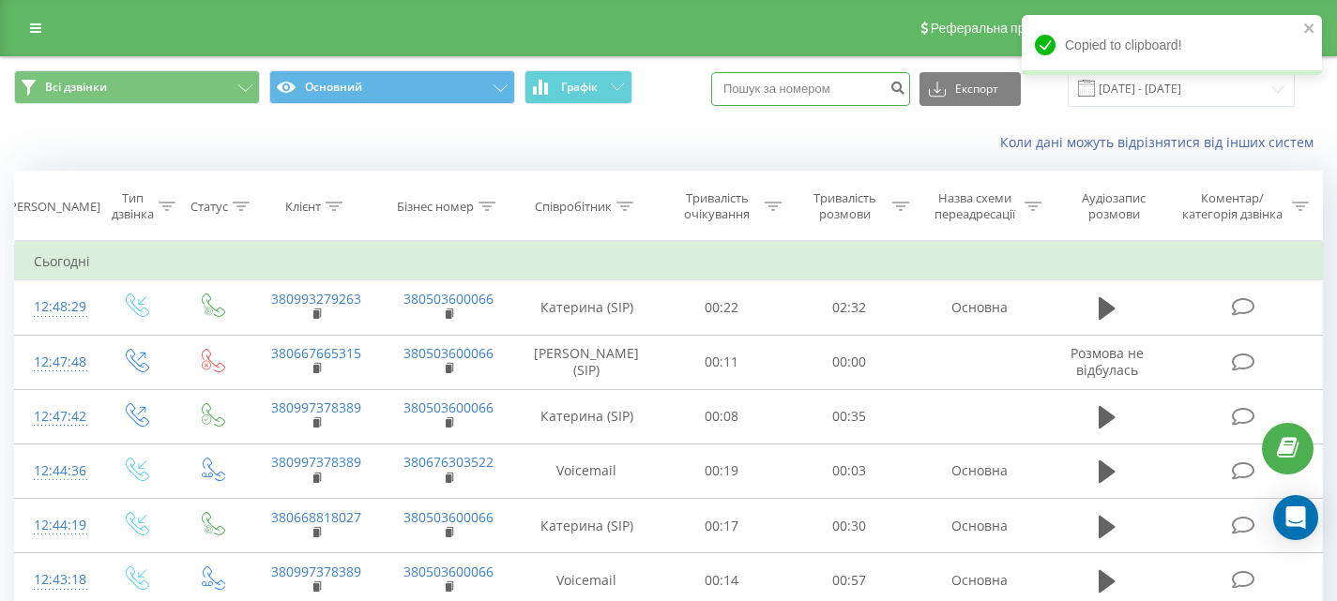
click at [795, 82] on input at bounding box center [810, 89] width 199 height 34
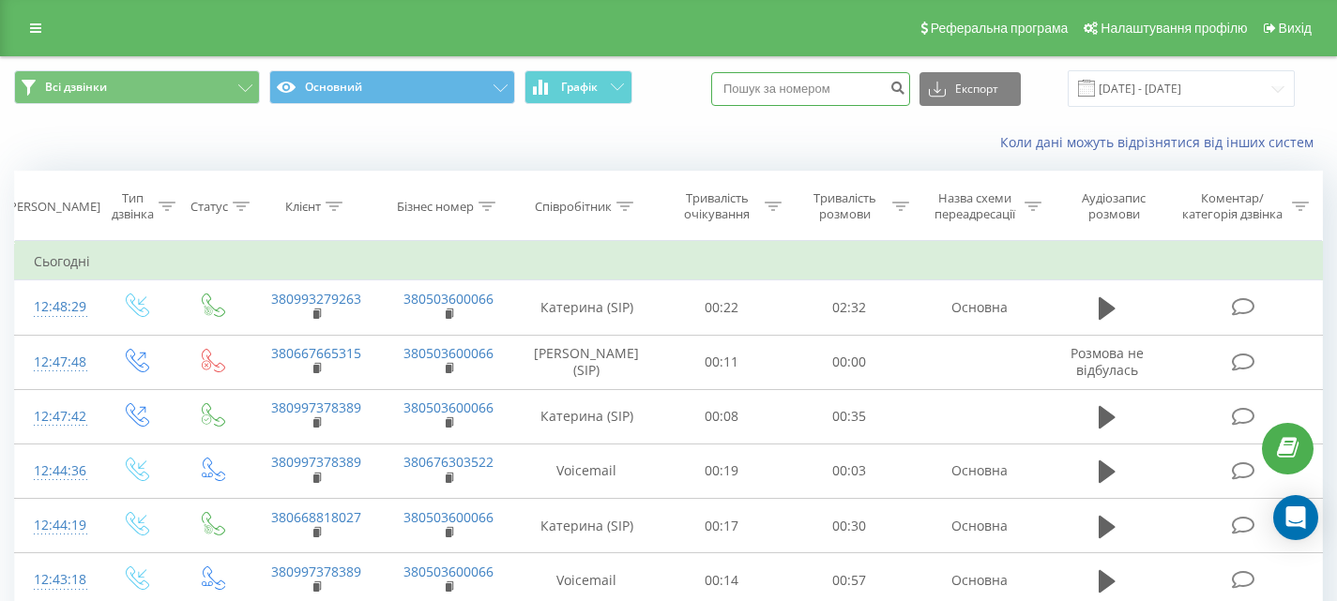
paste input "380731781406"
type input "380731781406"
click at [905, 83] on icon "submit" at bounding box center [897, 85] width 16 height 11
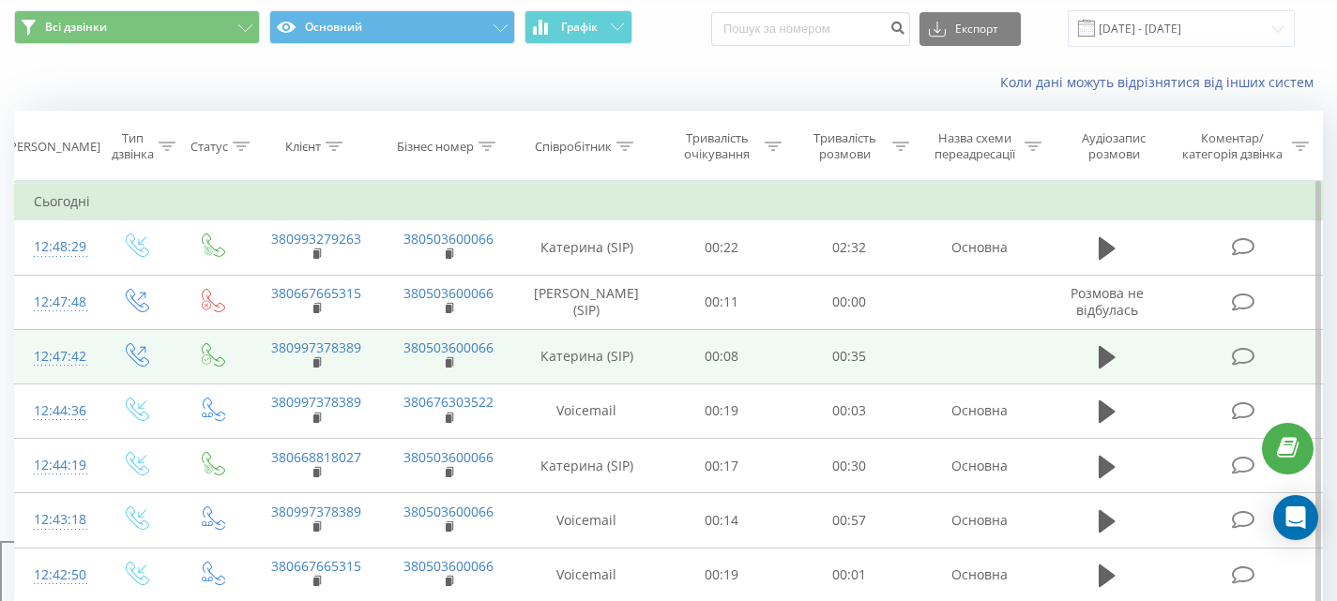
scroll to position [44, 0]
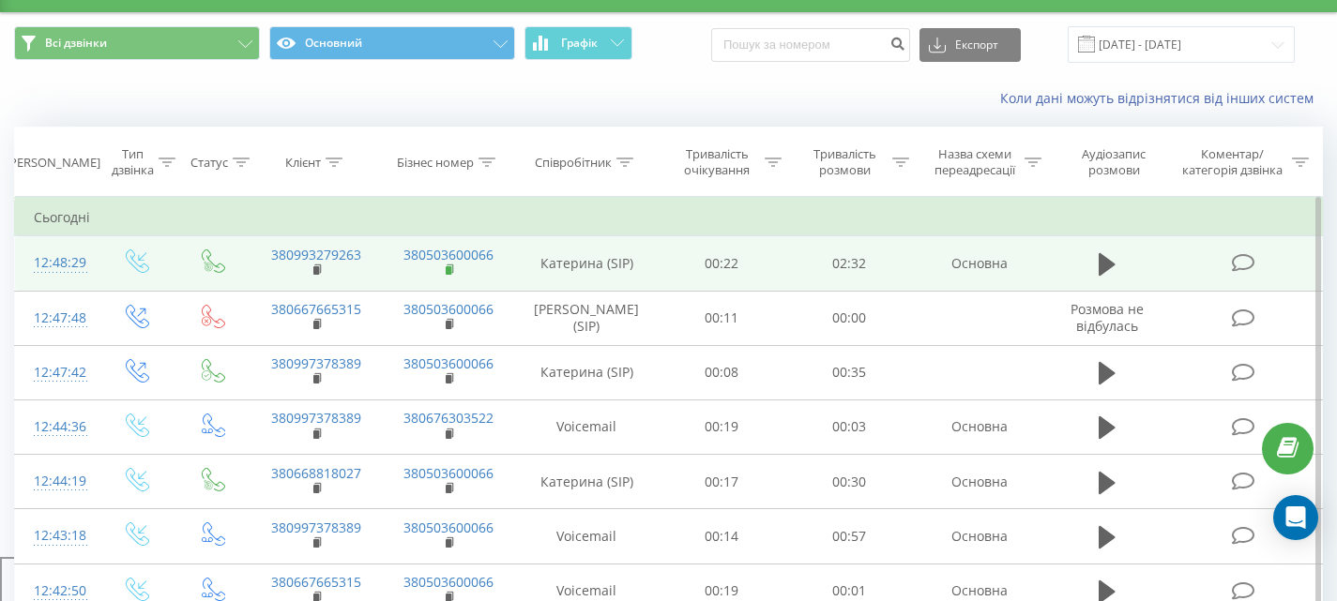
click at [446, 271] on icon at bounding box center [451, 270] width 10 height 13
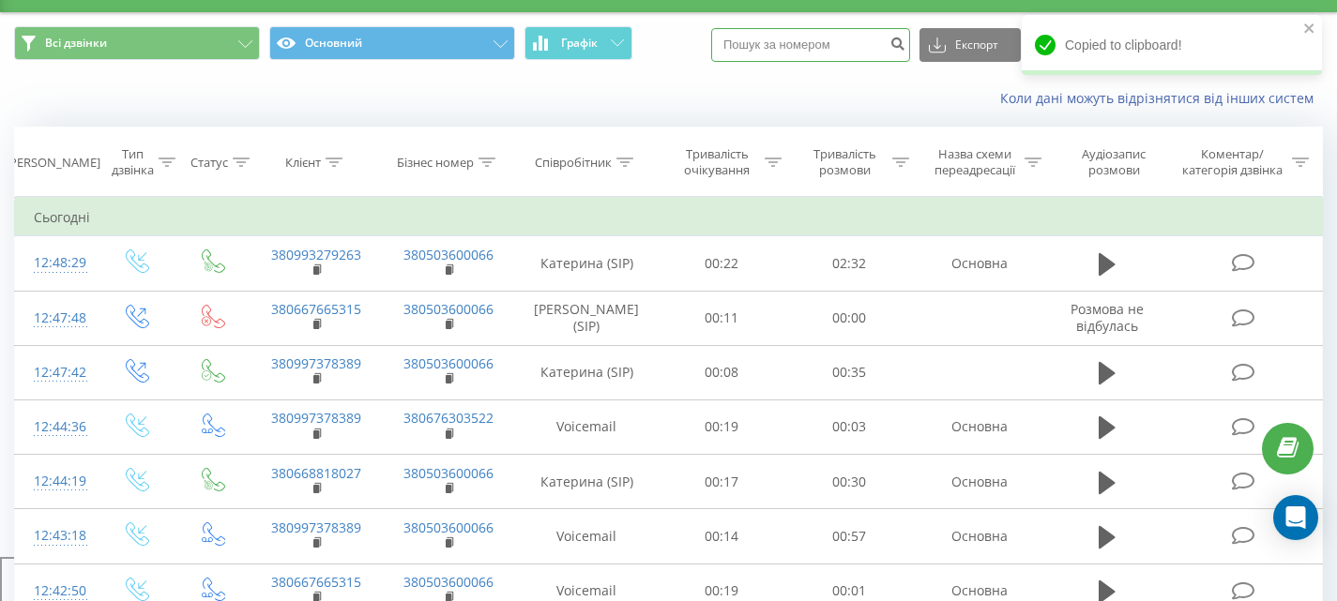
click at [825, 44] on input at bounding box center [810, 45] width 199 height 34
paste input "380503600066"
type input "380503600066"
click at [905, 46] on icon "submit" at bounding box center [897, 41] width 16 height 11
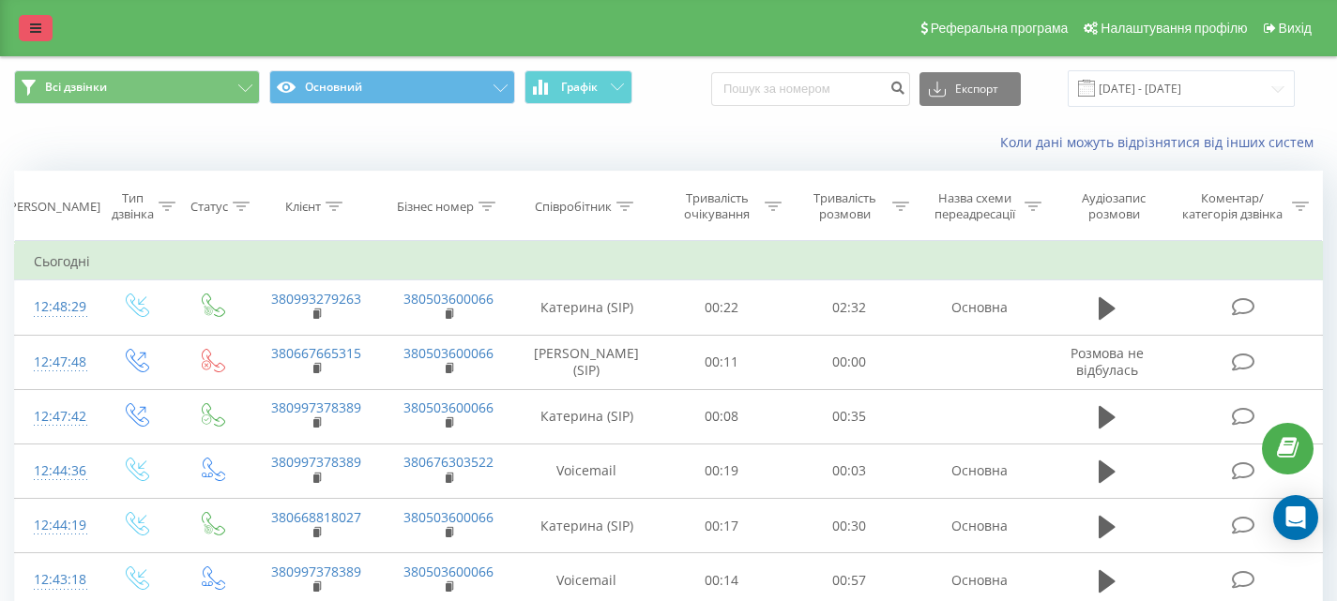
click at [36, 28] on icon at bounding box center [35, 28] width 11 height 13
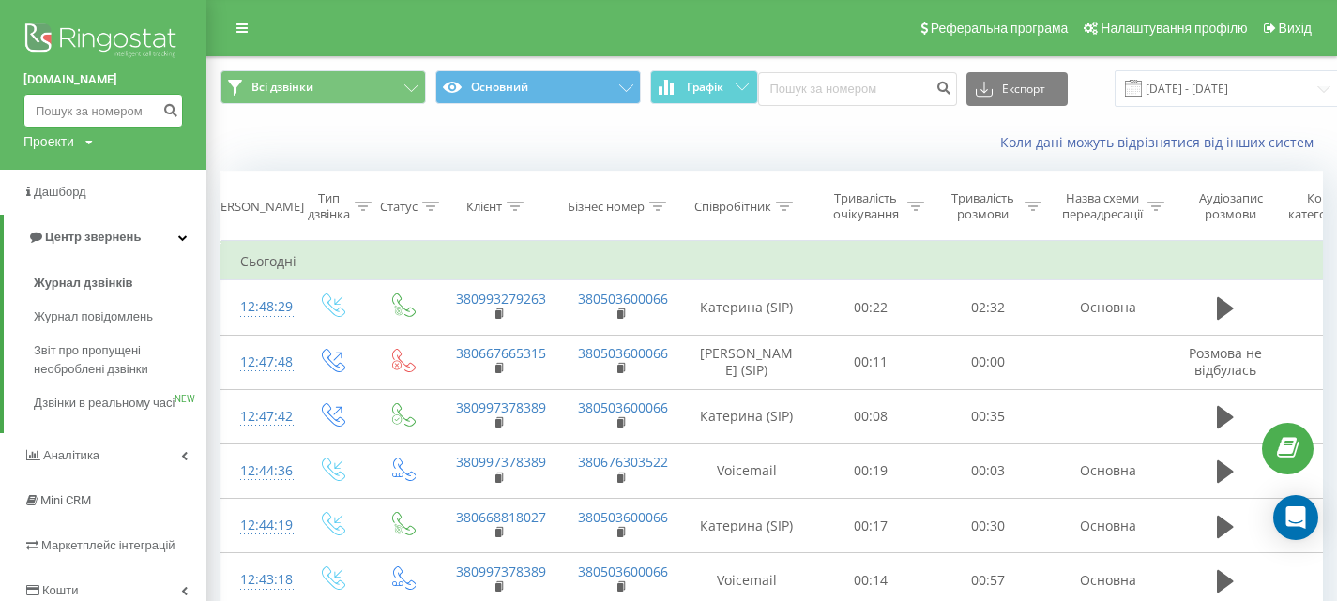
click at [77, 111] on input at bounding box center [102, 111] width 159 height 34
paste input "380503600066"
type input "3"
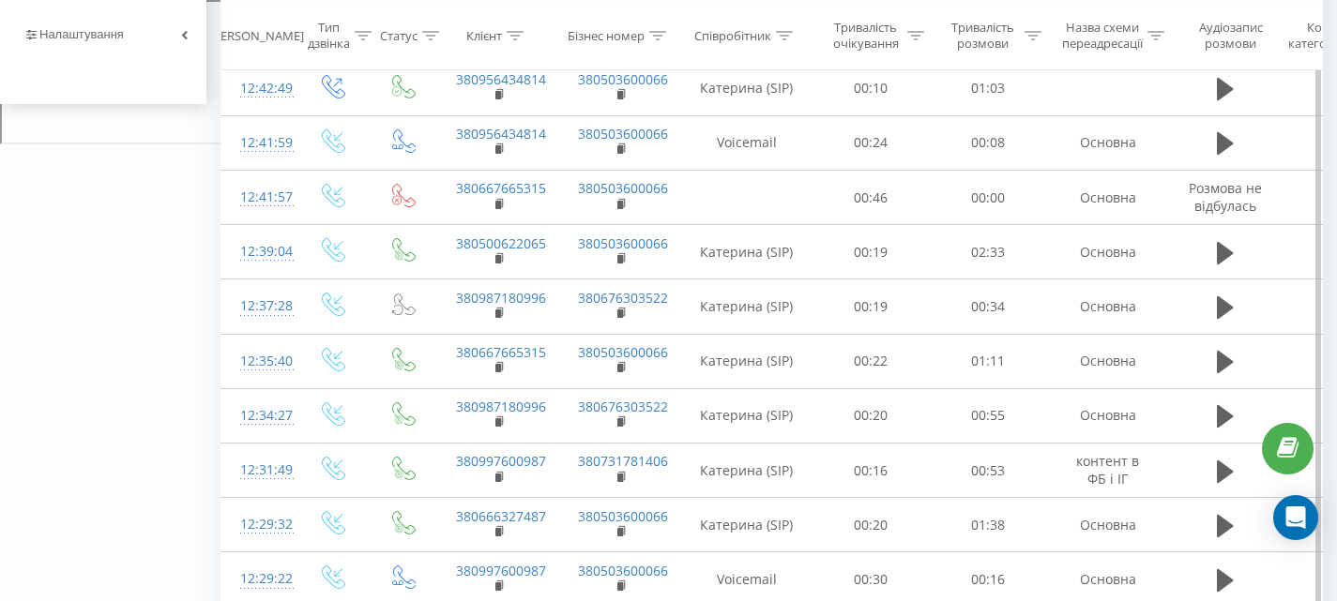
scroll to position [603, 0]
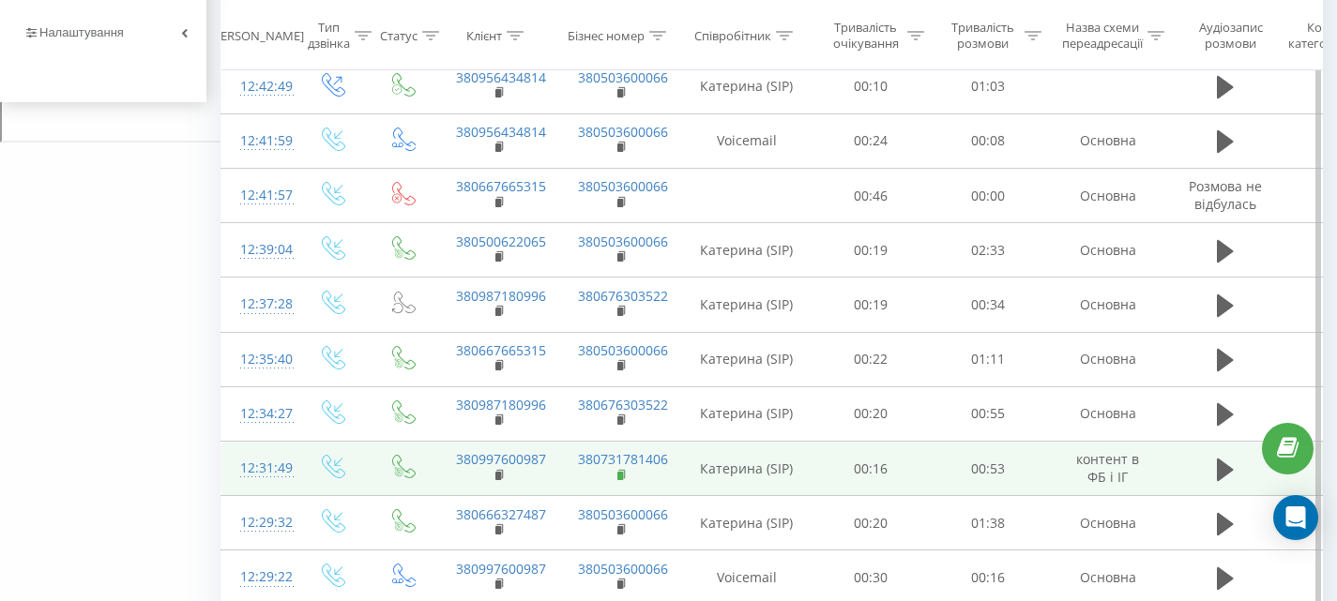
click at [617, 472] on rect at bounding box center [620, 476] width 6 height 8
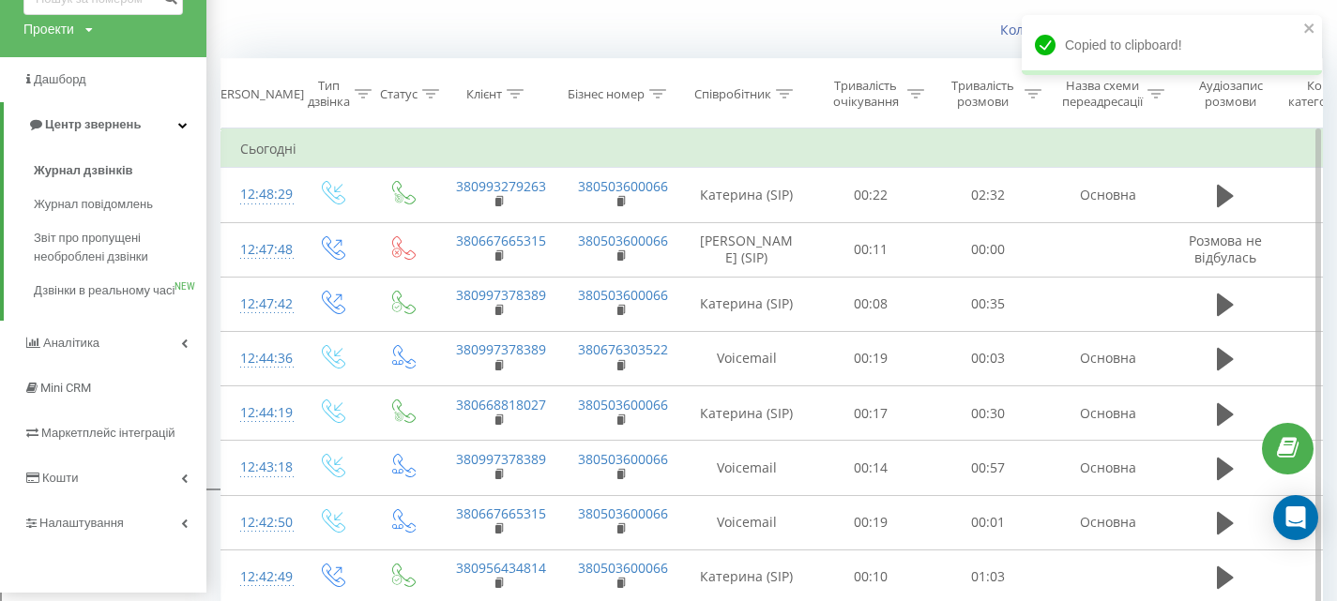
scroll to position [0, 0]
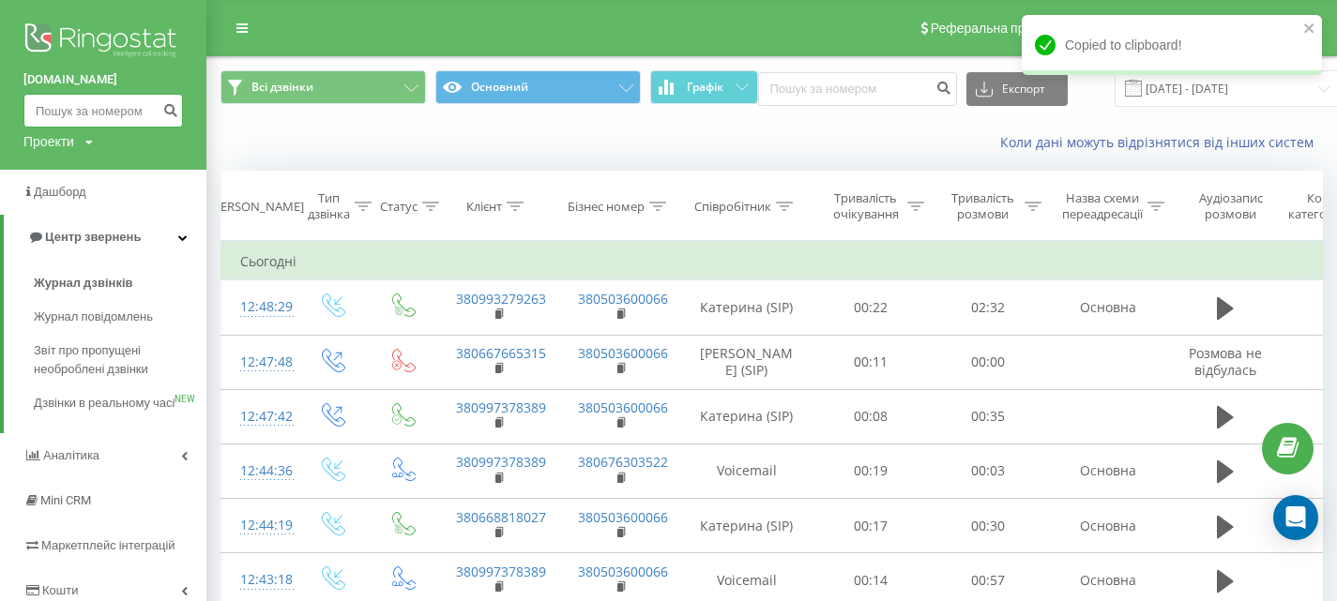
click at [81, 114] on input at bounding box center [102, 111] width 159 height 34
paste input "380731781406"
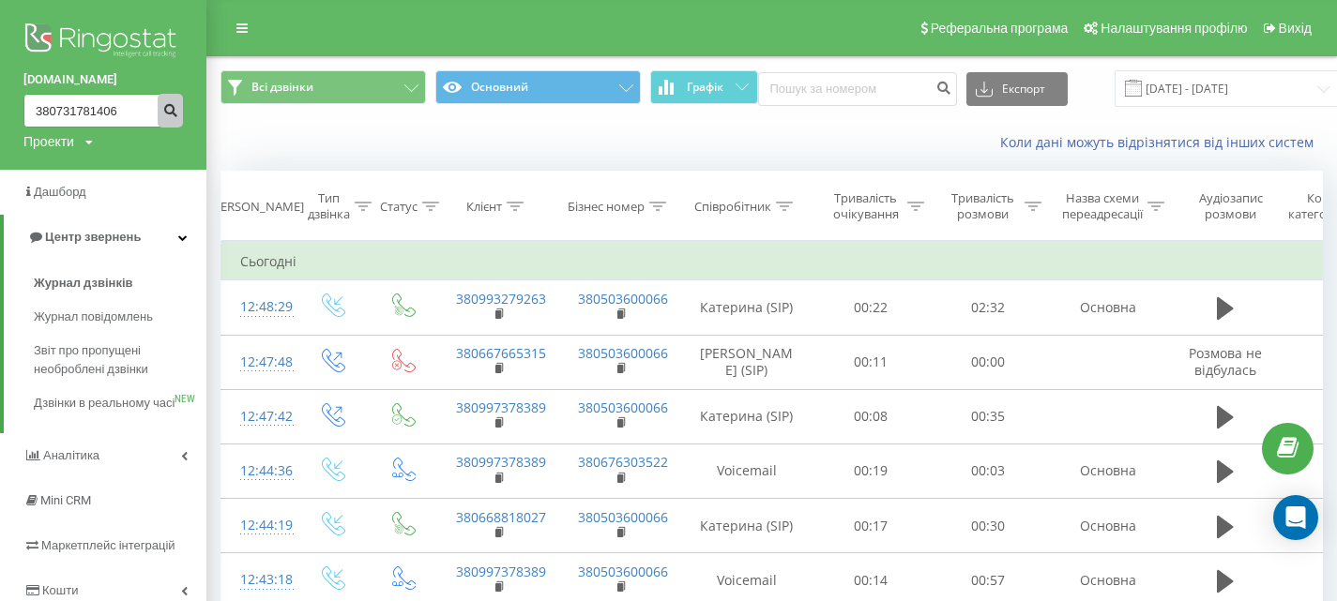
type input "380731781406"
click at [170, 108] on icon "submit" at bounding box center [170, 107] width 16 height 11
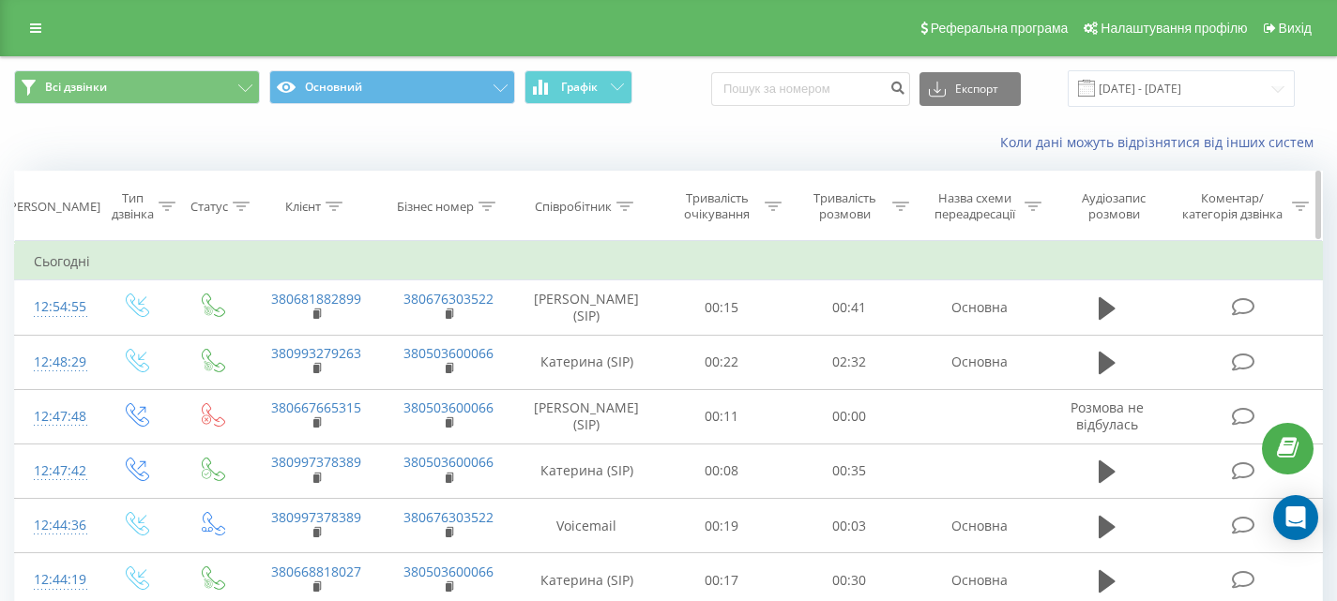
click at [485, 204] on icon at bounding box center [486, 206] width 17 height 9
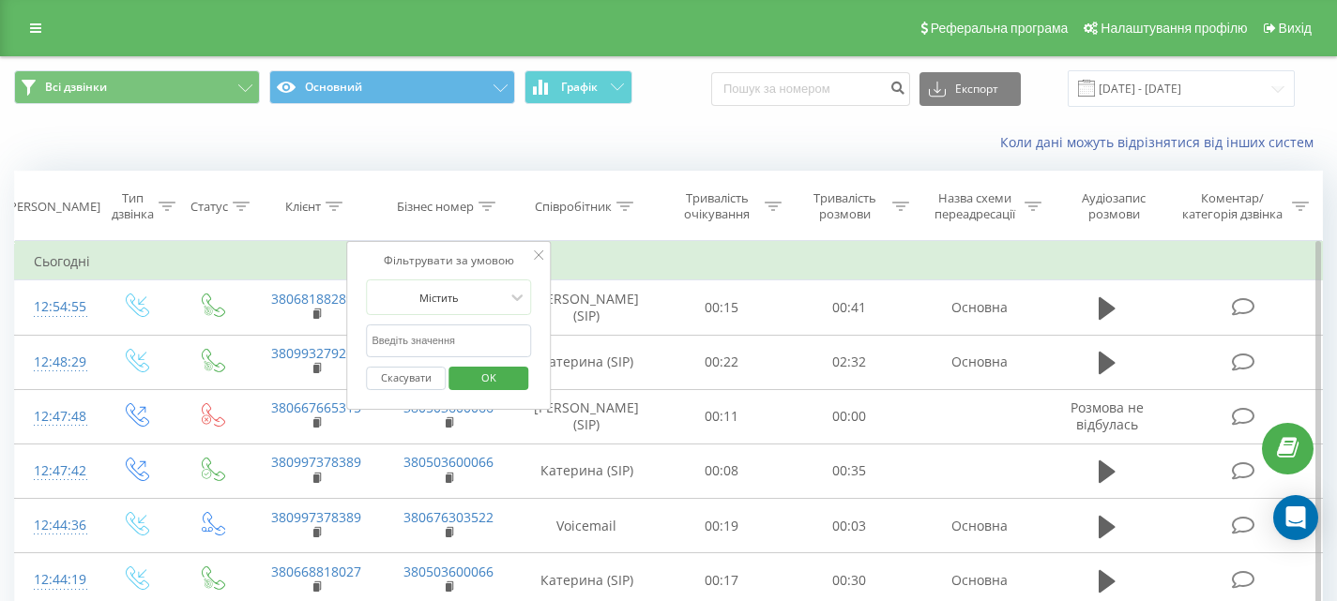
click at [485, 343] on input "text" at bounding box center [448, 341] width 165 height 33
paste input "380731781406"
type input "380731781406"
click at [506, 376] on span "OK" at bounding box center [488, 377] width 53 height 29
